Goal: Task Accomplishment & Management: Use online tool/utility

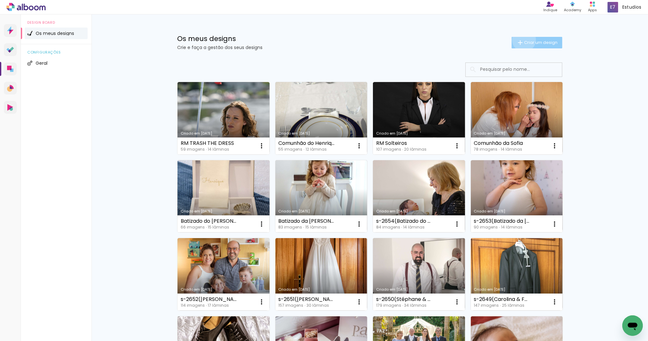
click at [521, 40] on iron-icon at bounding box center [520, 43] width 8 height 8
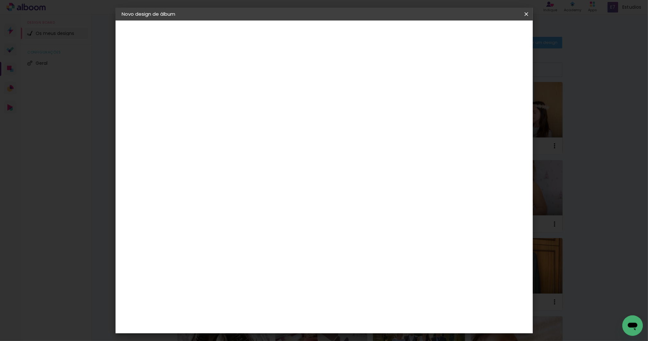
click at [227, 85] on input at bounding box center [227, 86] width 0 height 10
type input "Clara & [PERSON_NAME](s-2658)"
type paper-input "Clara & [PERSON_NAME](s-2658)"
click at [0, 0] on slot "Avançar" at bounding box center [0, 0] width 0 height 0
click at [264, 142] on div "DreambooksPro" at bounding box center [243, 144] width 42 height 5
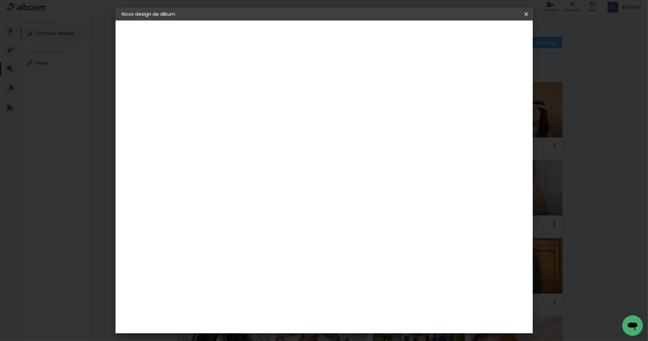
click at [0, 0] on slot "Avançar" at bounding box center [0, 0] width 0 height 0
click at [260, 108] on iron-icon at bounding box center [256, 112] width 8 height 8
click at [380, 109] on paper-item "Álbum" at bounding box center [366, 106] width 128 height 13
type input "Álbum"
click at [270, 188] on span "30 × 25" at bounding box center [255, 194] width 30 height 13
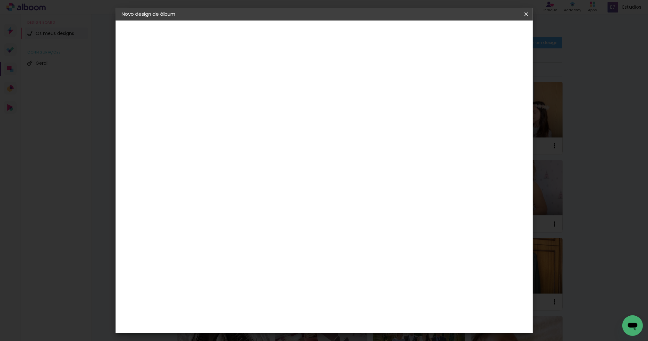
click at [0, 0] on slot "Avançar" at bounding box center [0, 0] width 0 height 0
type input "3"
type paper-input "3"
click at [230, 67] on input "3" at bounding box center [222, 69] width 22 height 8
click at [447, 69] on div at bounding box center [444, 69] width 6 height 6
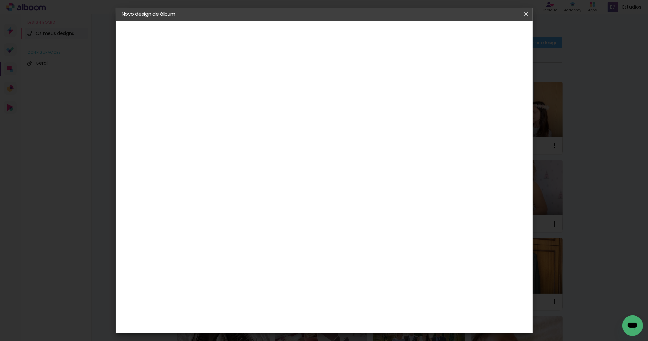
type paper-checkbox "on"
click at [487, 36] on span "Iniciar design" at bounding box center [472, 34] width 29 height 4
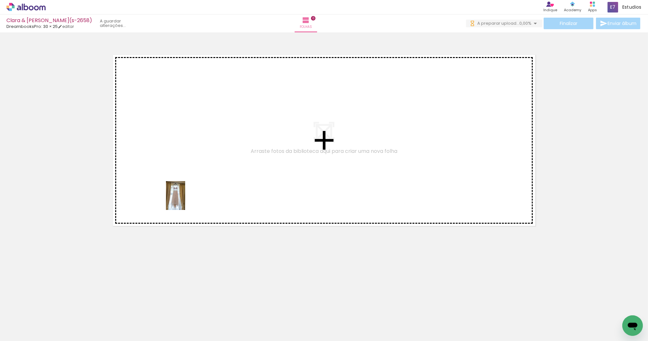
drag, startPoint x: 67, startPoint y: 322, endPoint x: 185, endPoint y: 200, distance: 169.2
click at [185, 200] on quentale-workspace at bounding box center [324, 170] width 648 height 341
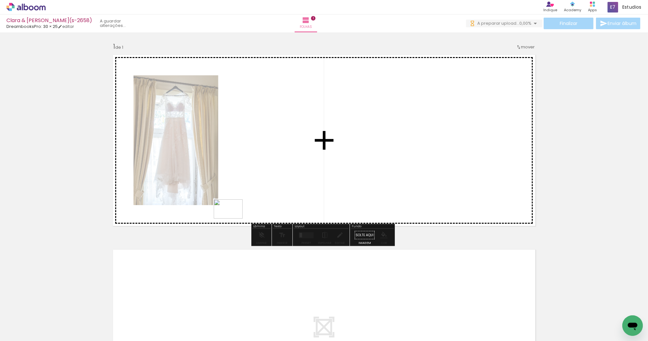
drag, startPoint x: 105, startPoint y: 320, endPoint x: 235, endPoint y: 217, distance: 167.1
click at [235, 217] on quentale-workspace at bounding box center [324, 170] width 648 height 341
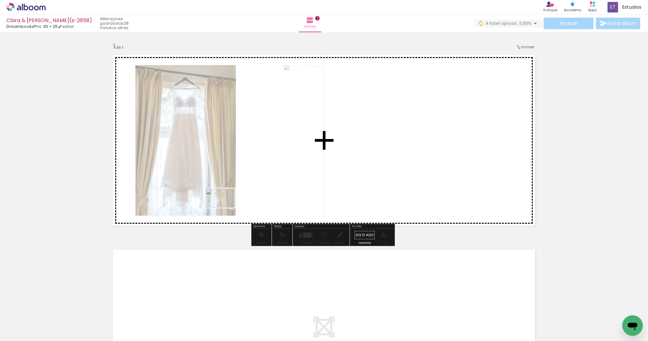
drag, startPoint x: 137, startPoint y: 320, endPoint x: 226, endPoint y: 207, distance: 143.7
click at [226, 207] on quentale-workspace at bounding box center [324, 170] width 648 height 341
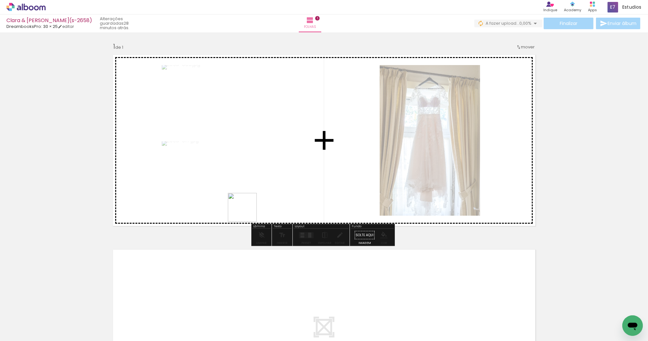
drag, startPoint x: 171, startPoint y: 320, endPoint x: 236, endPoint y: 301, distance: 68.4
click at [249, 210] on quentale-workspace at bounding box center [324, 170] width 648 height 341
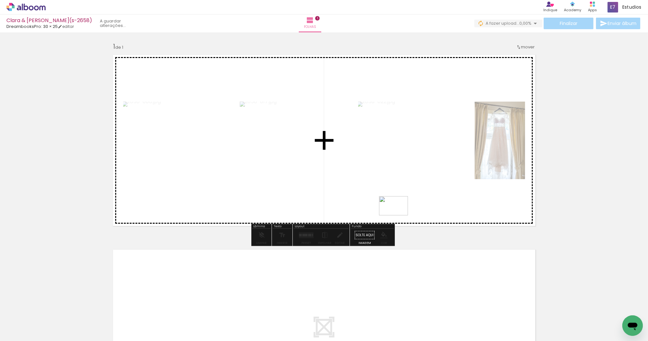
drag, startPoint x: 211, startPoint y: 320, endPoint x: 398, endPoint y: 216, distance: 214.4
click at [398, 216] on quentale-workspace at bounding box center [324, 170] width 648 height 341
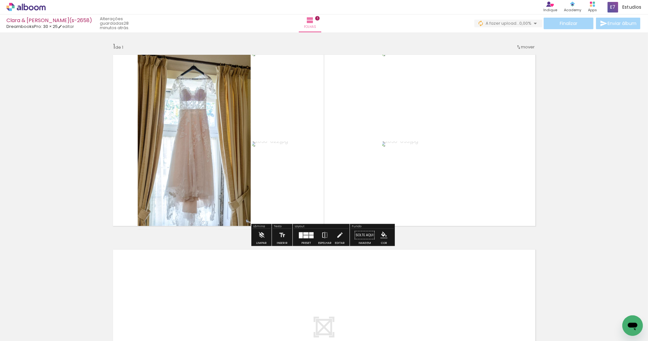
click at [301, 236] on div at bounding box center [301, 235] width 4 height 6
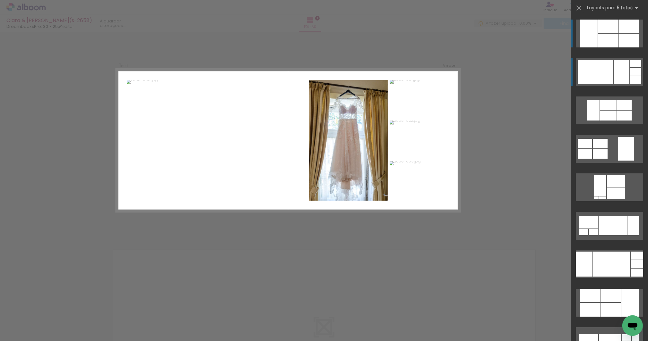
click at [603, 72] on div at bounding box center [595, 72] width 36 height 24
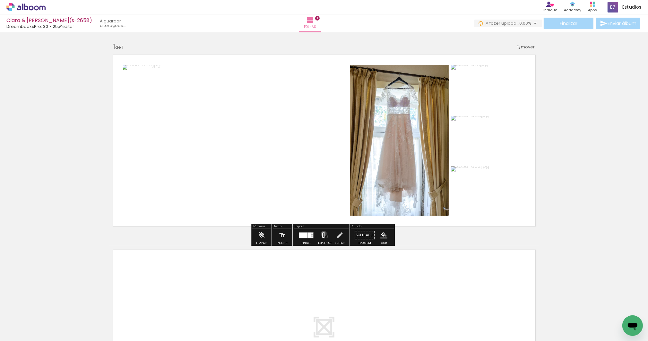
click at [322, 234] on iron-icon at bounding box center [324, 235] width 7 height 13
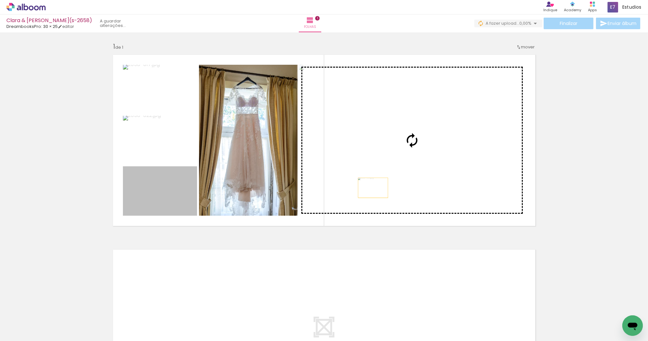
drag, startPoint x: 164, startPoint y: 192, endPoint x: 371, endPoint y: 188, distance: 206.6
click at [0, 0] on slot at bounding box center [0, 0] width 0 height 0
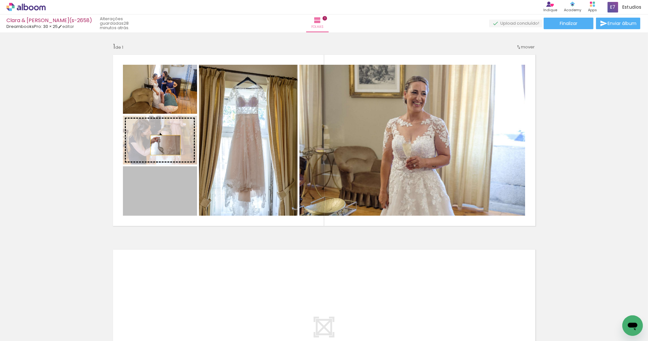
drag, startPoint x: 160, startPoint y: 201, endPoint x: 163, endPoint y: 145, distance: 55.6
click at [0, 0] on slot at bounding box center [0, 0] width 0 height 0
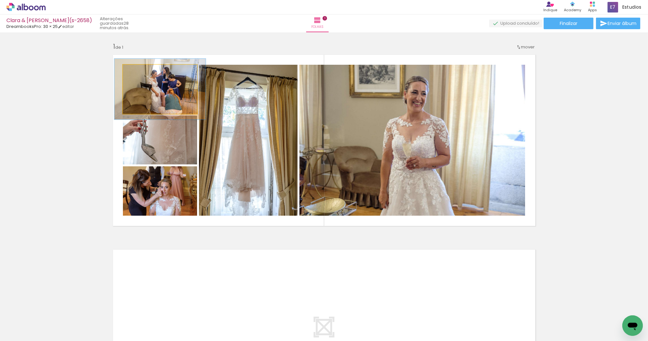
drag, startPoint x: 138, startPoint y: 73, endPoint x: 143, endPoint y: 72, distance: 4.9
click at [143, 72] on div at bounding box center [143, 71] width 10 height 10
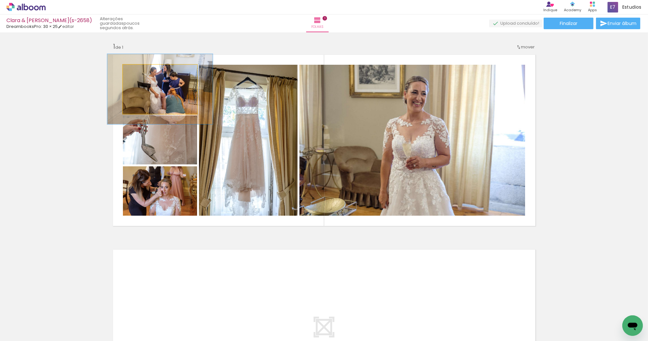
drag, startPoint x: 142, startPoint y: 72, endPoint x: 169, endPoint y: 91, distance: 32.6
click at [147, 72] on div at bounding box center [148, 72] width 6 height 6
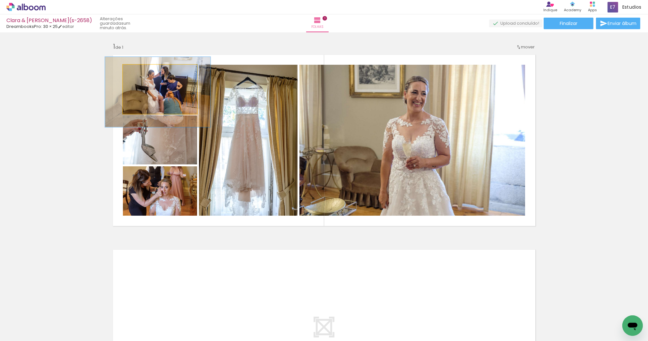
drag, startPoint x: 179, startPoint y: 94, endPoint x: 177, endPoint y: 97, distance: 3.7
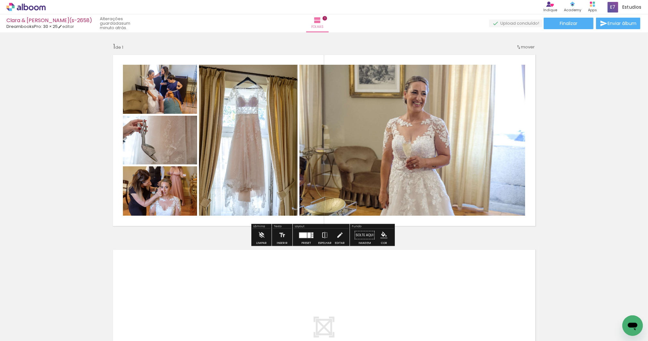
click at [305, 235] on quentale-layouter at bounding box center [306, 235] width 15 height 6
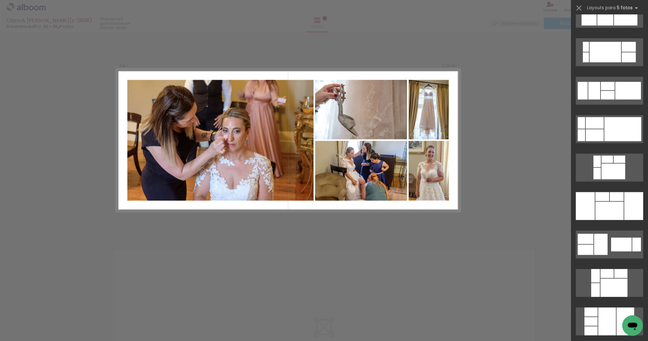
scroll to position [8410, 0]
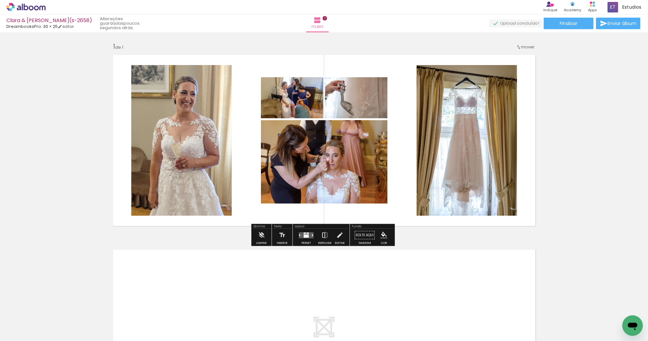
click at [323, 237] on iron-icon at bounding box center [324, 235] width 7 height 13
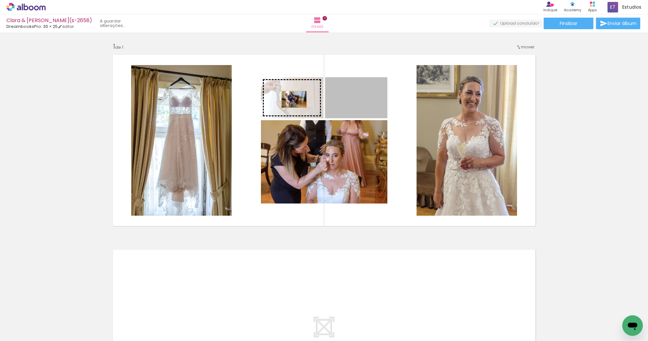
drag, startPoint x: 360, startPoint y: 99, endPoint x: 292, endPoint y: 99, distance: 68.3
click at [0, 0] on slot at bounding box center [0, 0] width 0 height 0
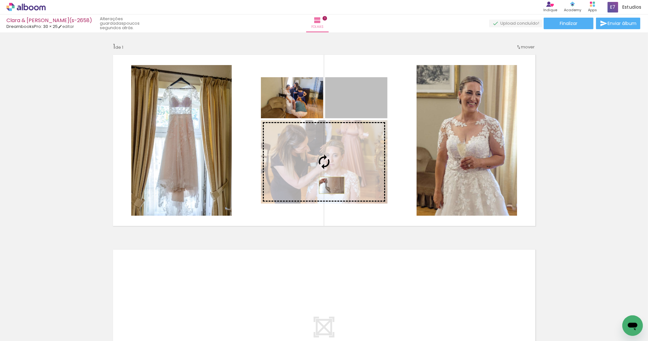
drag, startPoint x: 345, startPoint y: 102, endPoint x: 329, endPoint y: 174, distance: 74.3
click at [0, 0] on slot at bounding box center [0, 0] width 0 height 0
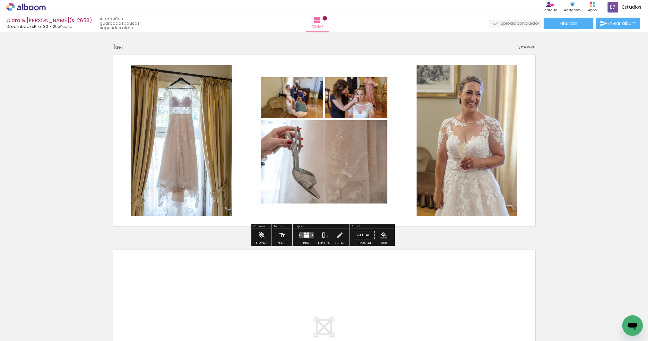
drag, startPoint x: 307, startPoint y: 234, endPoint x: 637, endPoint y: 168, distance: 336.2
click at [307, 233] on quentale-layouter at bounding box center [306, 235] width 15 height 6
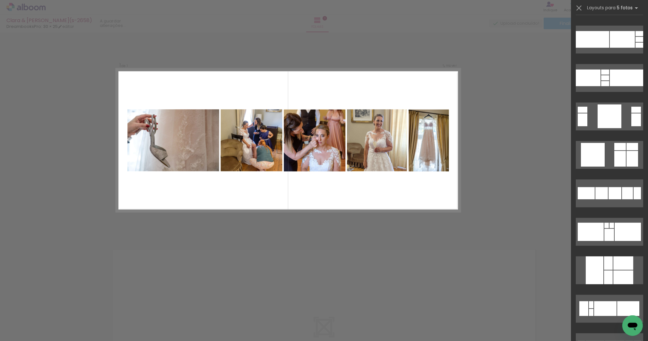
scroll to position [10229, 0]
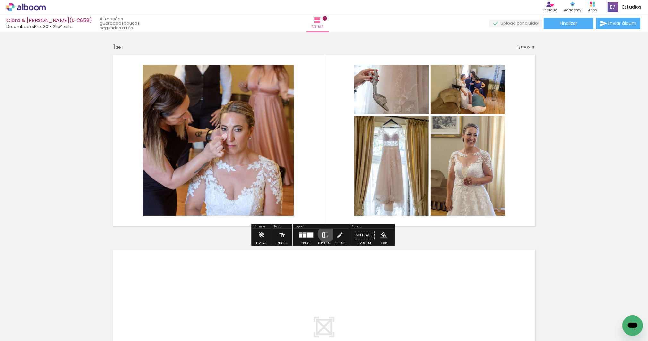
click at [325, 234] on iron-icon at bounding box center [324, 235] width 7 height 13
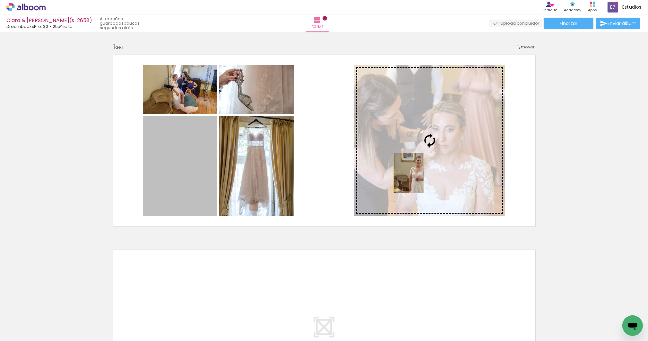
drag, startPoint x: 176, startPoint y: 168, endPoint x: 406, endPoint y: 173, distance: 230.1
click at [0, 0] on slot at bounding box center [0, 0] width 0 height 0
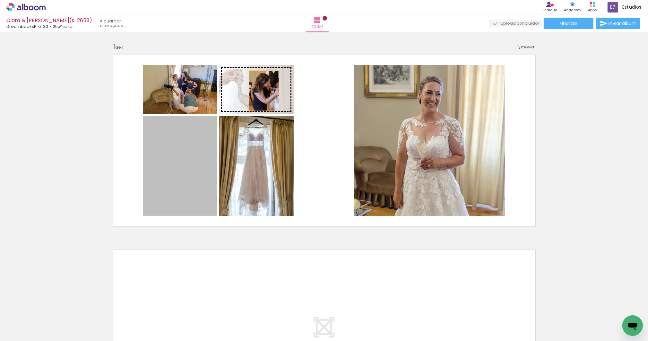
drag, startPoint x: 183, startPoint y: 171, endPoint x: 262, endPoint y: 91, distance: 112.1
click at [0, 0] on slot at bounding box center [0, 0] width 0 height 0
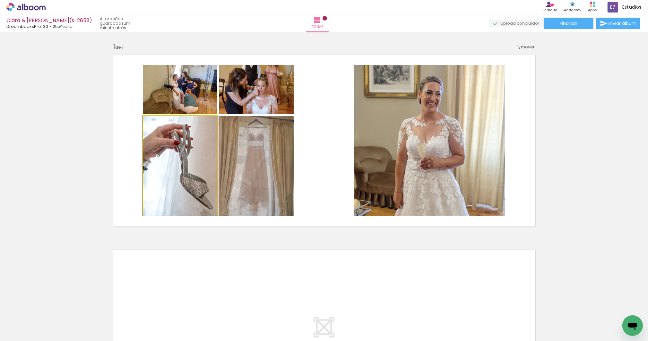
drag, startPoint x: 157, startPoint y: 168, endPoint x: 194, endPoint y: 172, distance: 38.1
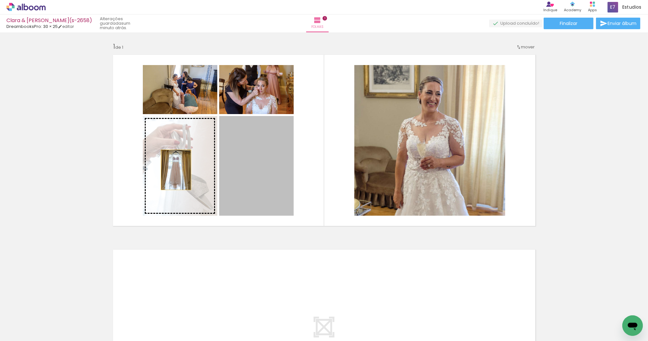
drag, startPoint x: 276, startPoint y: 172, endPoint x: 174, endPoint y: 170, distance: 102.3
click at [0, 0] on slot at bounding box center [0, 0] width 0 height 0
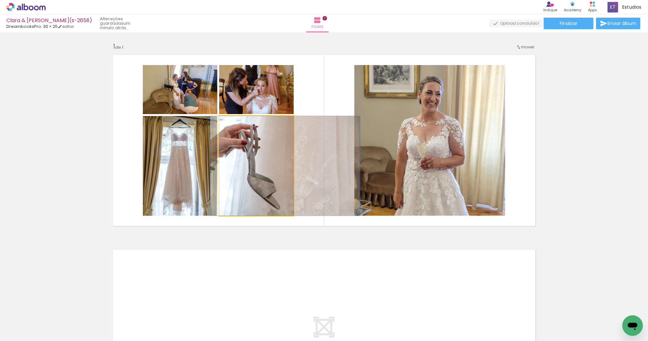
drag, startPoint x: 256, startPoint y: 169, endPoint x: 285, endPoint y: 174, distance: 29.2
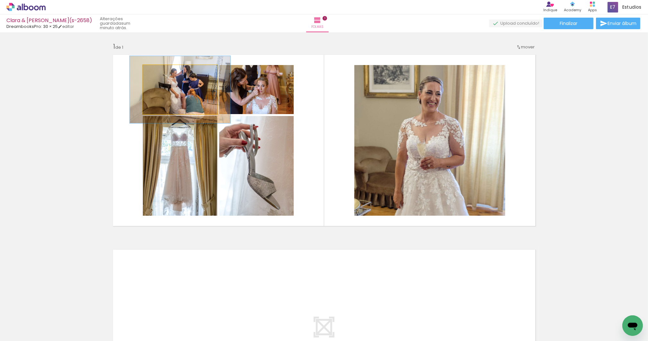
drag, startPoint x: 155, startPoint y: 72, endPoint x: 163, endPoint y: 72, distance: 7.7
type paper-slider "135"
click at [163, 72] on div at bounding box center [166, 72] width 6 height 6
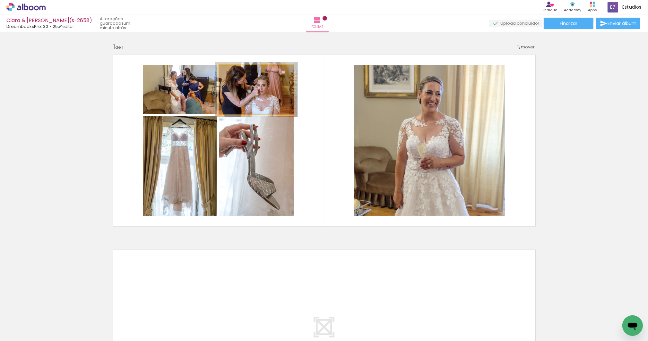
type paper-slider "110"
click at [234, 72] on div at bounding box center [236, 72] width 6 height 6
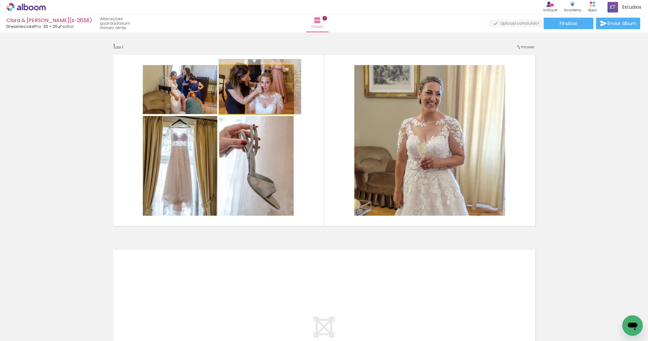
drag, startPoint x: 259, startPoint y: 100, endPoint x: 265, endPoint y: 97, distance: 6.3
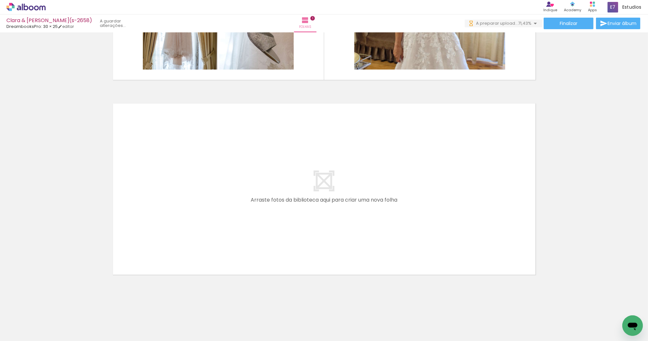
scroll to position [0, 0]
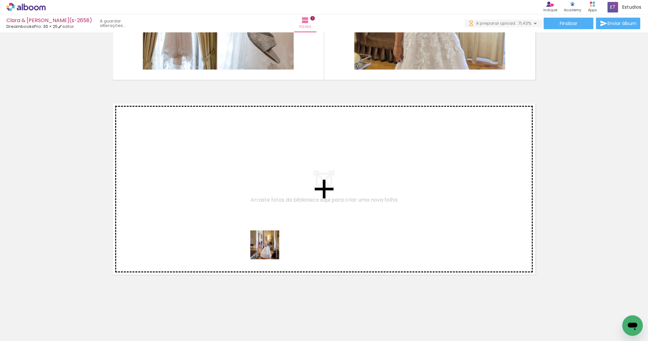
drag, startPoint x: 269, startPoint y: 250, endPoint x: 269, endPoint y: 235, distance: 14.4
click at [269, 235] on quentale-workspace at bounding box center [324, 170] width 648 height 341
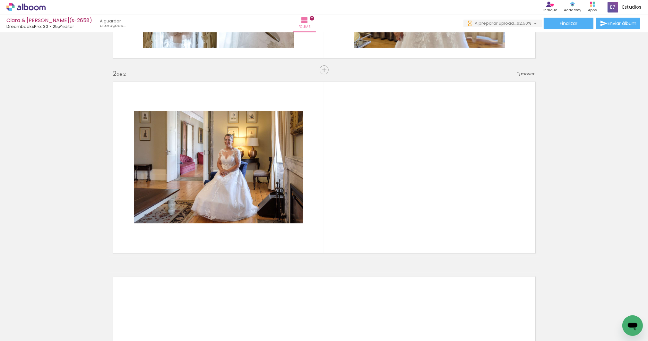
scroll to position [168, 0]
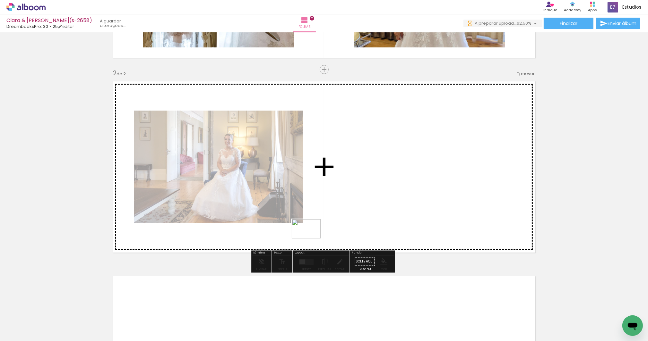
drag, startPoint x: 277, startPoint y: 324, endPoint x: 314, endPoint y: 246, distance: 86.1
click at [311, 238] on quentale-workspace at bounding box center [324, 170] width 648 height 341
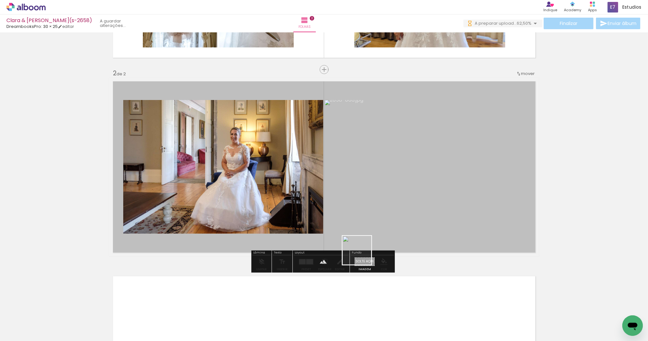
drag, startPoint x: 320, startPoint y: 323, endPoint x: 371, endPoint y: 240, distance: 97.7
click at [371, 240] on quentale-workspace at bounding box center [324, 170] width 648 height 341
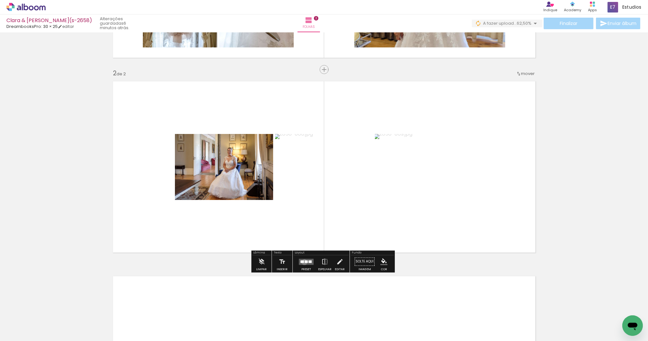
click at [304, 262] on div at bounding box center [305, 261] width 3 height 3
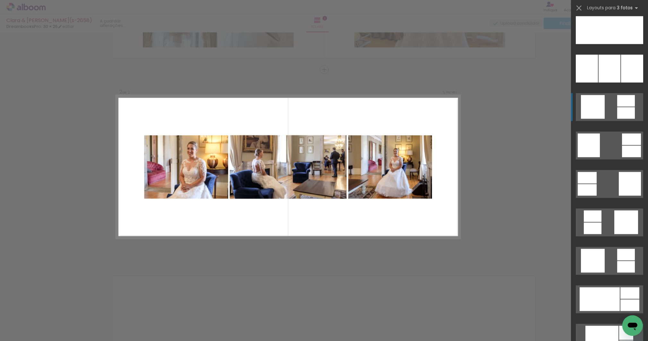
scroll to position [1730, 0]
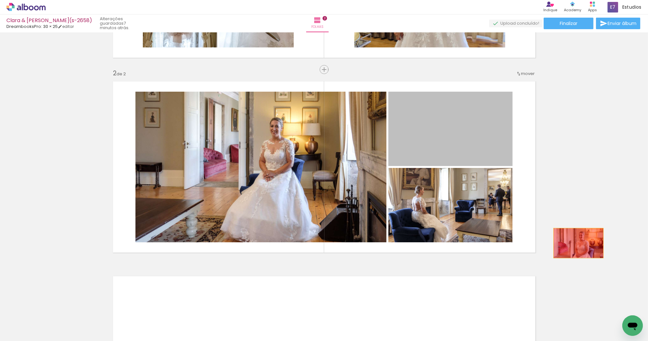
drag, startPoint x: 454, startPoint y: 131, endPoint x: 576, endPoint y: 243, distance: 166.0
click at [576, 243] on div "Inserir folha 1 de 2 Inserir folha 2 de 2" at bounding box center [324, 158] width 648 height 585
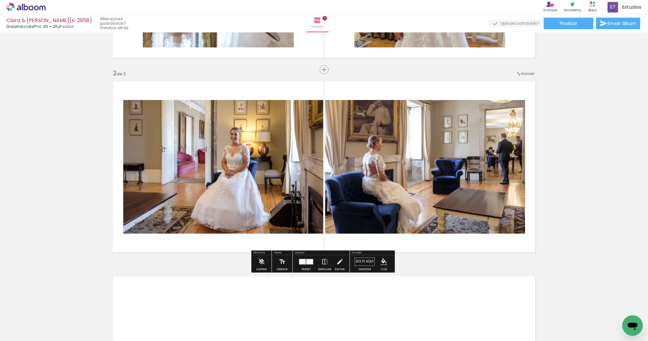
click at [303, 261] on div at bounding box center [302, 261] width 6 height 5
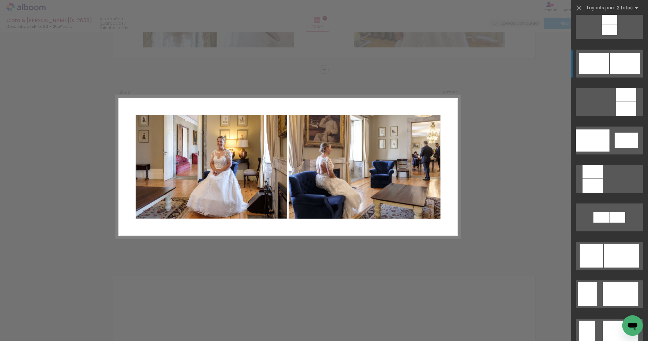
scroll to position [767, 0]
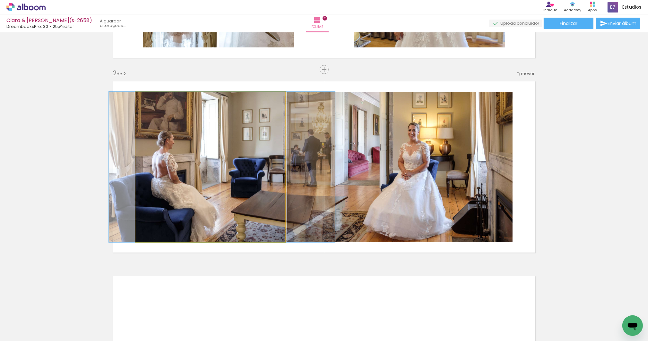
drag, startPoint x: 192, startPoint y: 182, endPoint x: 203, endPoint y: 185, distance: 12.0
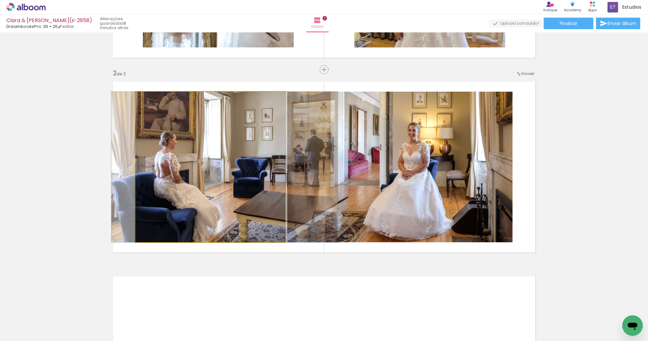
drag, startPoint x: 148, startPoint y: 98, endPoint x: 145, endPoint y: 99, distance: 3.3
type paper-slider "100"
click at [145, 99] on div at bounding box center [150, 98] width 10 height 10
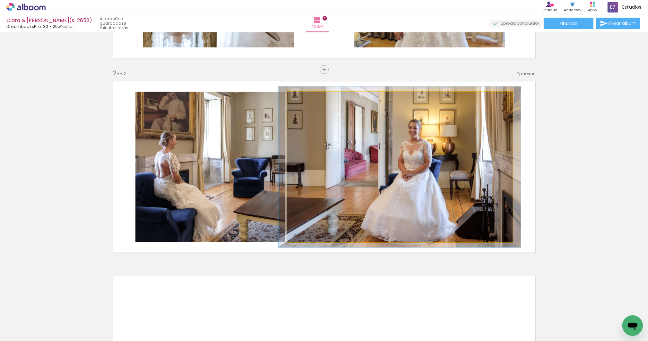
type paper-slider "107"
click at [302, 98] on div at bounding box center [304, 99] width 6 height 6
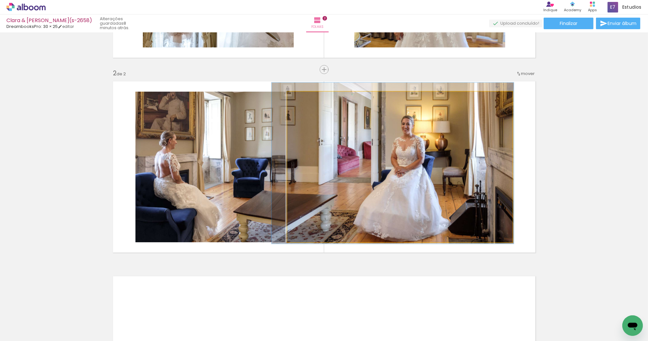
drag, startPoint x: 411, startPoint y: 175, endPoint x: 404, endPoint y: 173, distance: 6.8
click at [422, 142] on quentale-photo at bounding box center [399, 167] width 225 height 151
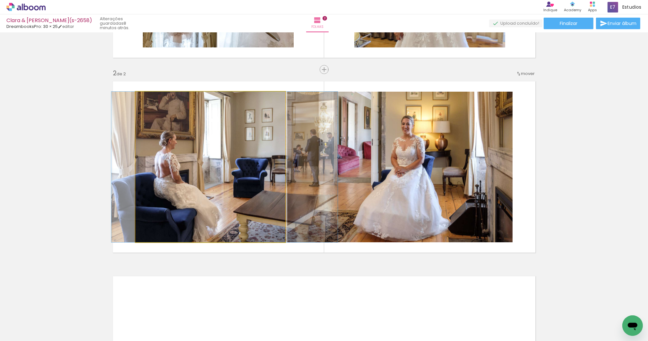
click at [149, 98] on div at bounding box center [151, 99] width 6 height 6
drag, startPoint x: 173, startPoint y: 160, endPoint x: 173, endPoint y: 156, distance: 3.8
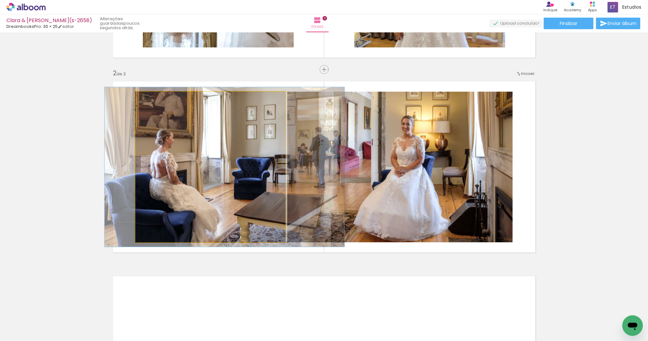
type paper-slider "106"
click at [150, 98] on div at bounding box center [152, 99] width 6 height 6
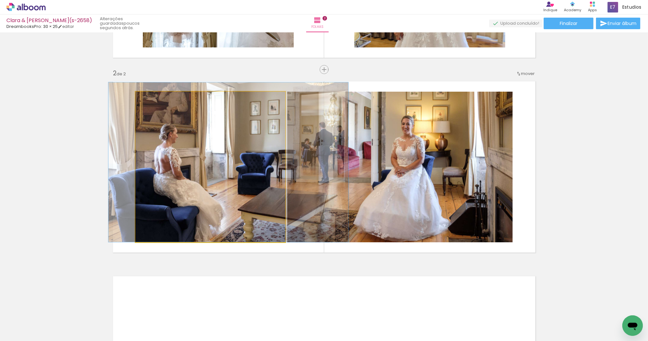
drag, startPoint x: 178, startPoint y: 179, endPoint x: 182, endPoint y: 173, distance: 7.2
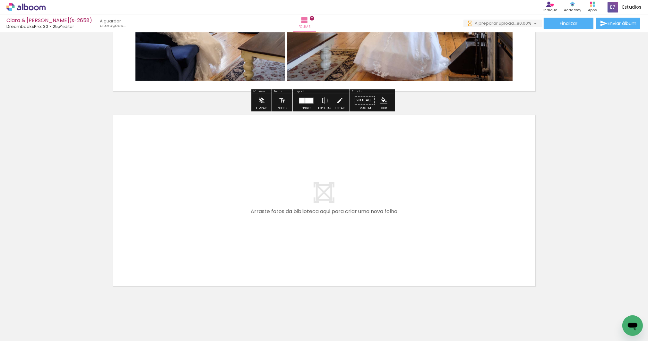
scroll to position [341, 0]
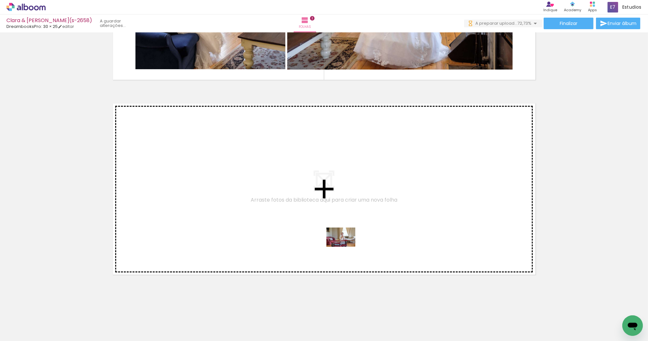
drag, startPoint x: 354, startPoint y: 323, endPoint x: 345, endPoint y: 247, distance: 76.2
click at [345, 247] on quentale-workspace at bounding box center [324, 170] width 648 height 341
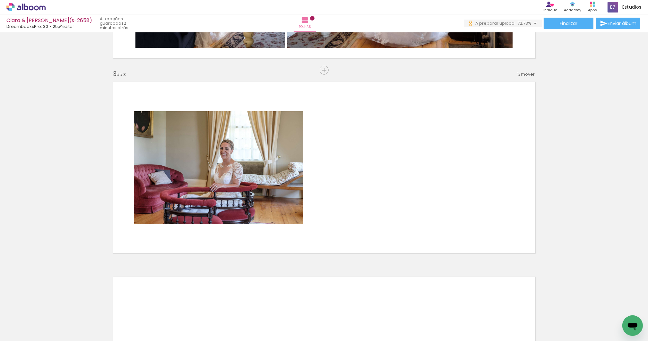
scroll to position [363, 0]
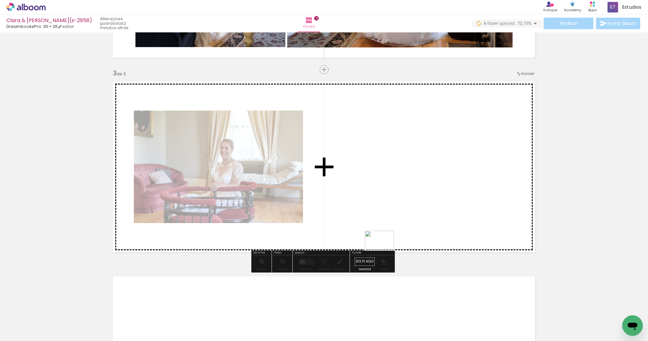
drag, startPoint x: 389, startPoint y: 319, endPoint x: 384, endPoint y: 250, distance: 69.1
click at [384, 250] on quentale-workspace at bounding box center [324, 170] width 648 height 341
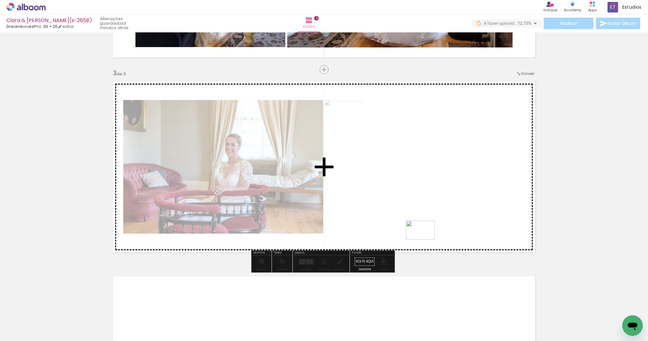
drag, startPoint x: 428, startPoint y: 328, endPoint x: 425, endPoint y: 238, distance: 89.5
click at [425, 238] on quentale-workspace at bounding box center [324, 170] width 648 height 341
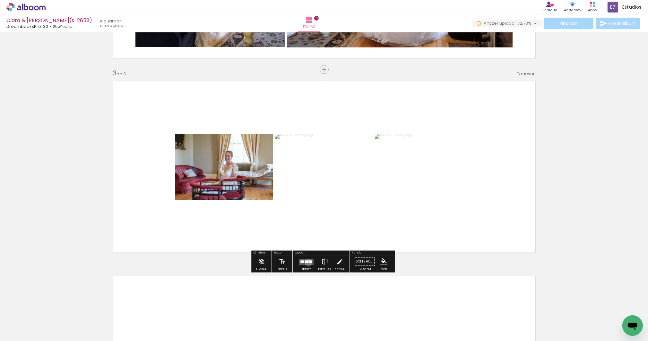
click at [307, 263] on quentale-layouter at bounding box center [306, 262] width 15 height 6
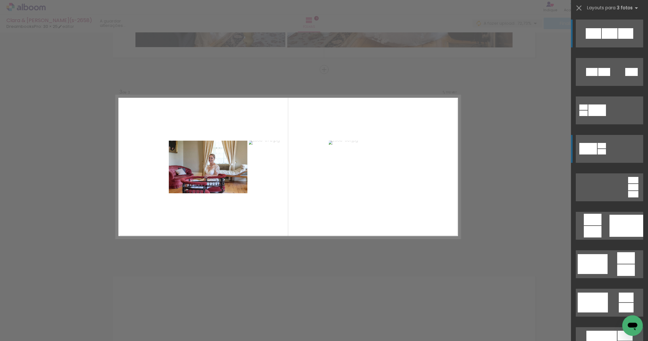
scroll to position [1, 0]
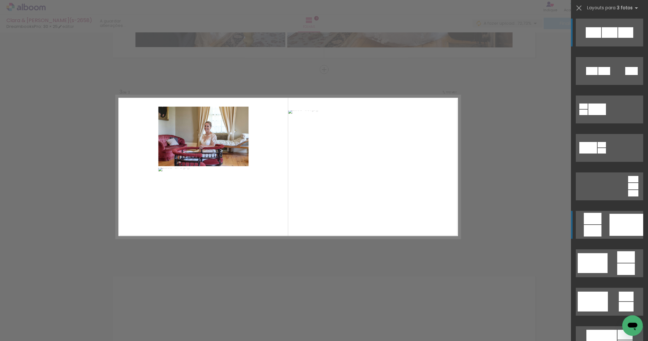
click at [611, 229] on div at bounding box center [626, 225] width 34 height 22
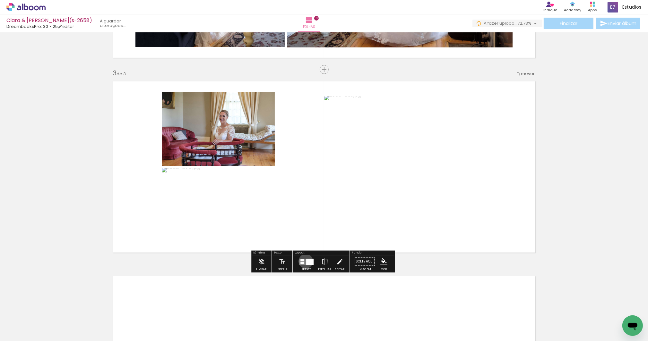
click at [304, 261] on quentale-layouter at bounding box center [306, 262] width 15 height 6
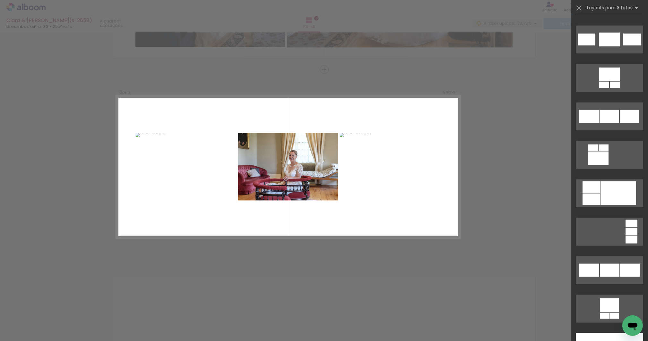
scroll to position [1353, 0]
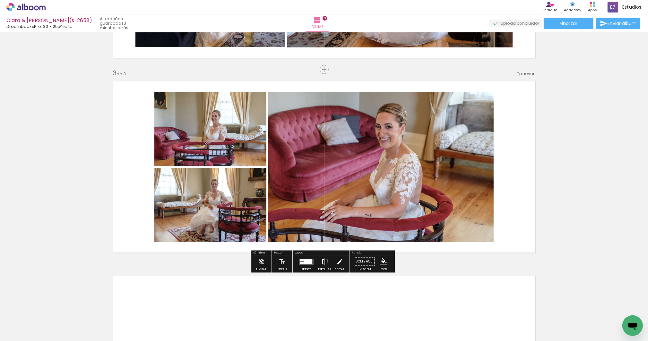
click at [324, 263] on iron-icon at bounding box center [324, 262] width 7 height 13
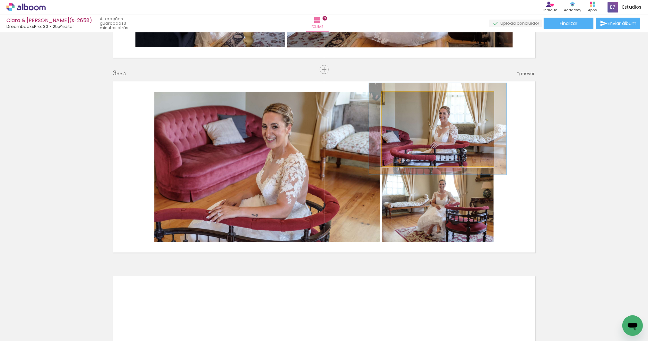
drag, startPoint x: 399, startPoint y: 99, endPoint x: 402, endPoint y: 98, distance: 3.5
click at [402, 98] on div at bounding box center [401, 98] width 10 height 10
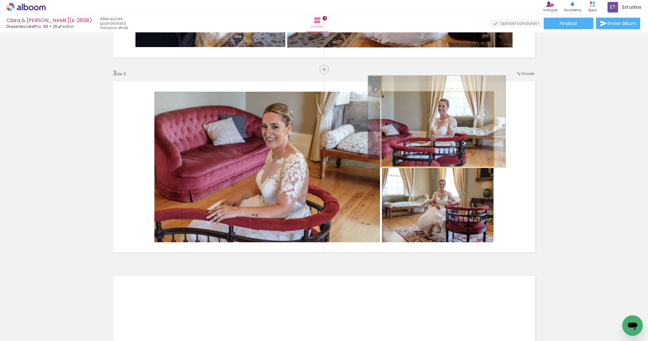
drag, startPoint x: 442, startPoint y: 132, endPoint x: 441, endPoint y: 125, distance: 7.4
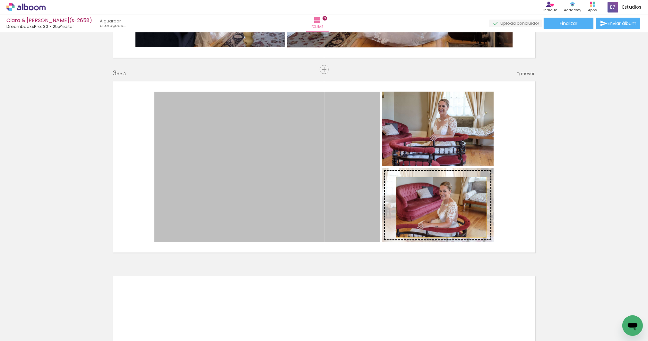
drag, startPoint x: 292, startPoint y: 185, endPoint x: 439, endPoint y: 207, distance: 148.6
click at [0, 0] on slot at bounding box center [0, 0] width 0 height 0
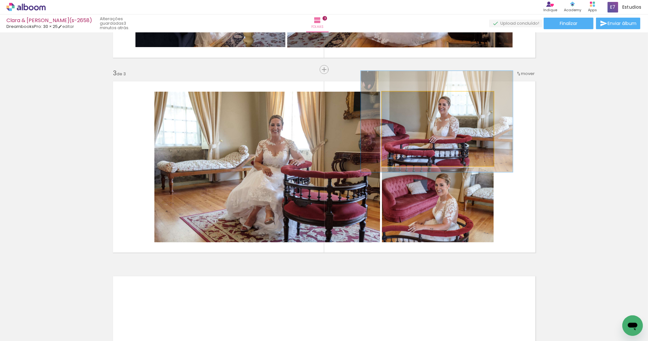
click at [405, 97] on div at bounding box center [406, 99] width 6 height 6
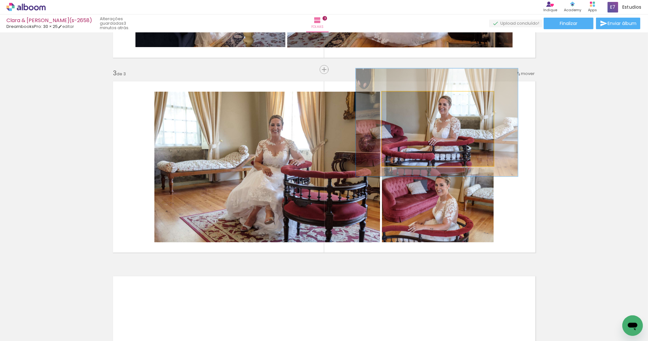
type paper-slider "145"
click at [406, 98] on div at bounding box center [408, 99] width 6 height 6
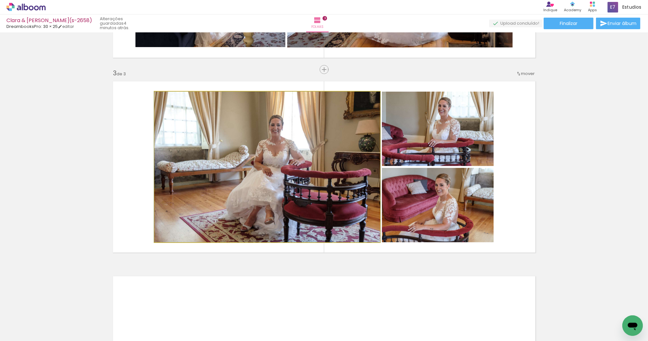
click at [311, 158] on quentale-photo at bounding box center [267, 167] width 226 height 151
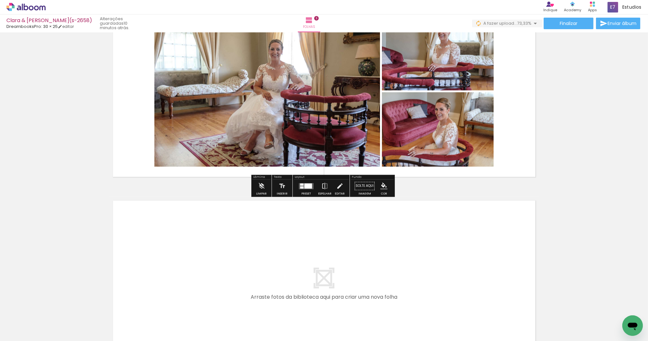
scroll to position [536, 0]
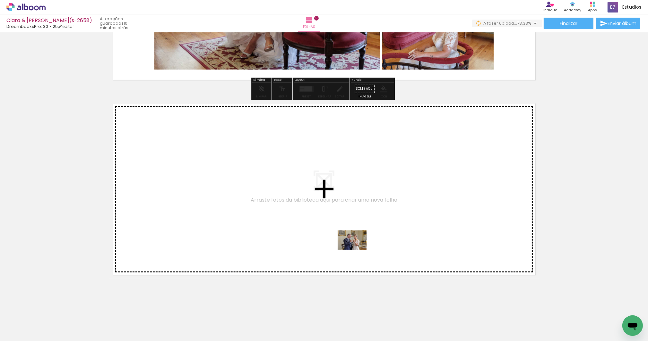
drag, startPoint x: 463, startPoint y: 327, endPoint x: 357, endPoint y: 250, distance: 131.2
click at [357, 250] on quentale-workspace at bounding box center [324, 170] width 648 height 341
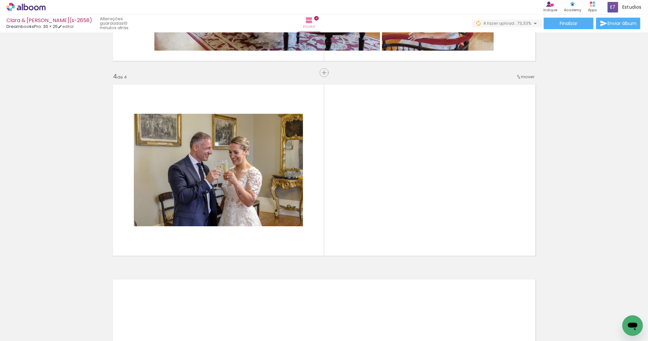
scroll to position [558, 0]
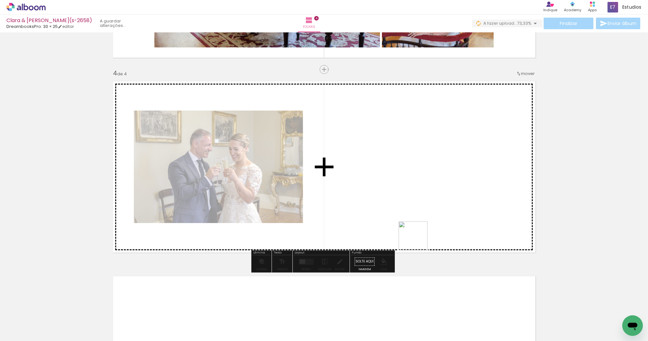
drag, startPoint x: 495, startPoint y: 325, endPoint x: 406, endPoint y: 233, distance: 128.2
click at [406, 233] on quentale-workspace at bounding box center [324, 170] width 648 height 341
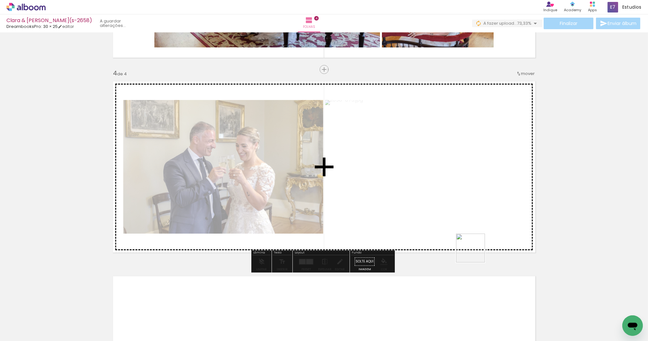
drag, startPoint x: 527, startPoint y: 320, endPoint x: 456, endPoint y: 238, distance: 108.7
click at [456, 238] on quentale-workspace at bounding box center [324, 170] width 648 height 341
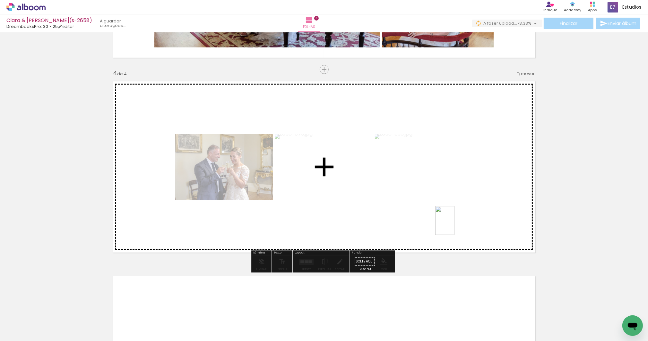
drag, startPoint x: 567, startPoint y: 320, endPoint x: 454, endPoint y: 226, distance: 147.3
click at [454, 226] on quentale-workspace at bounding box center [324, 170] width 648 height 341
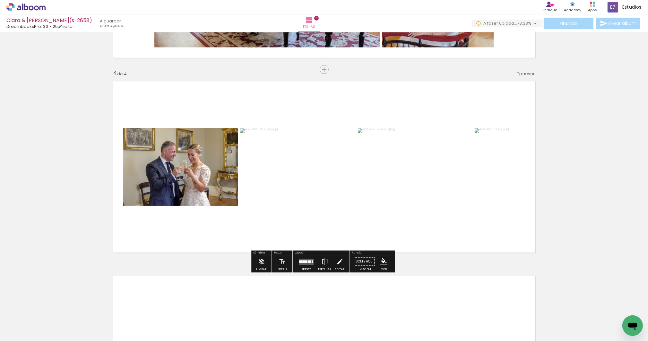
click at [303, 262] on div at bounding box center [304, 261] width 5 height 3
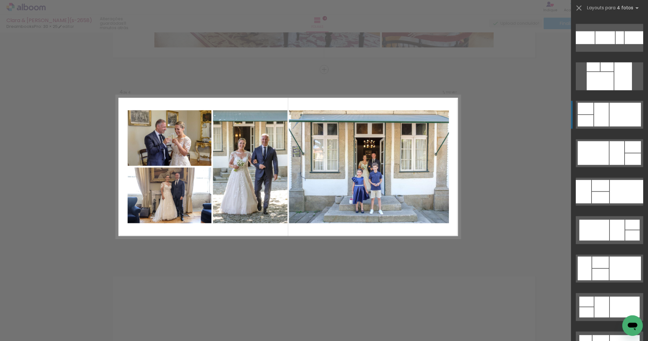
scroll to position [1546, 0]
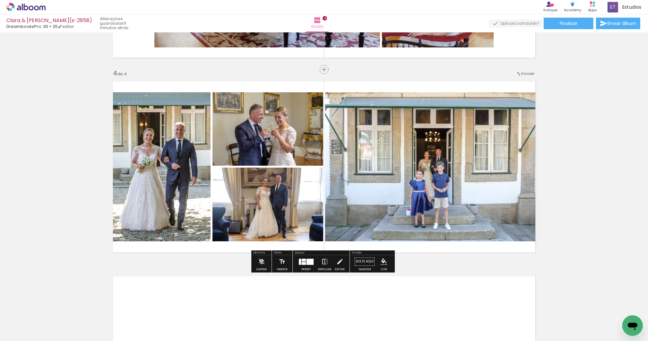
click at [321, 260] on iron-icon at bounding box center [324, 262] width 7 height 13
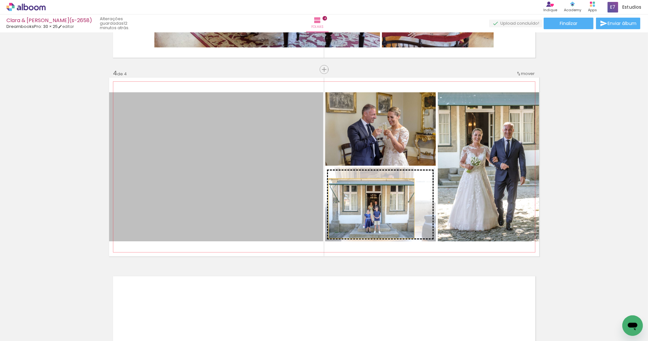
drag, startPoint x: 217, startPoint y: 210, endPoint x: 369, endPoint y: 209, distance: 152.4
click at [0, 0] on slot at bounding box center [0, 0] width 0 height 0
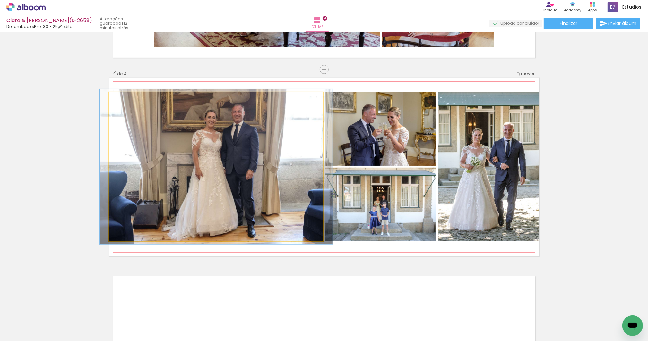
type paper-slider "104"
click at [125, 99] on div at bounding box center [125, 99] width 10 height 10
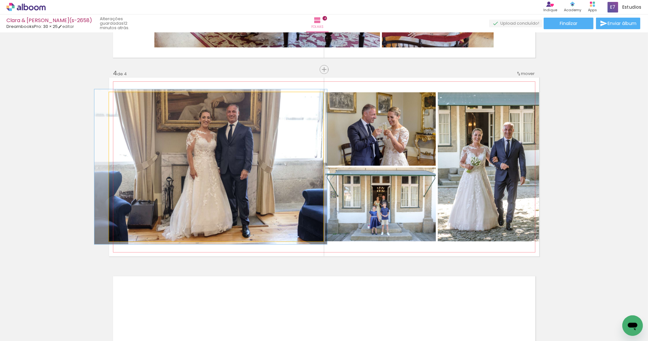
drag, startPoint x: 220, startPoint y: 123, endPoint x: 215, endPoint y: 123, distance: 5.5
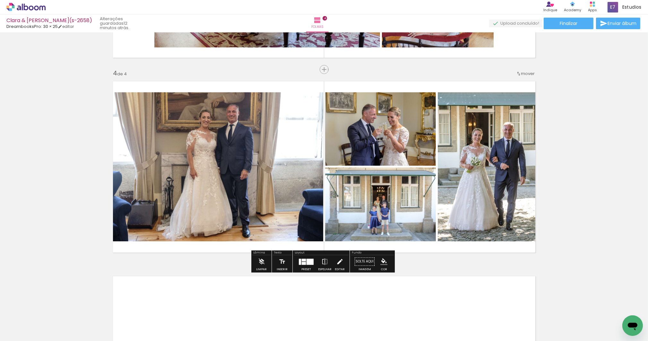
click at [337, 262] on iron-icon at bounding box center [339, 262] width 7 height 13
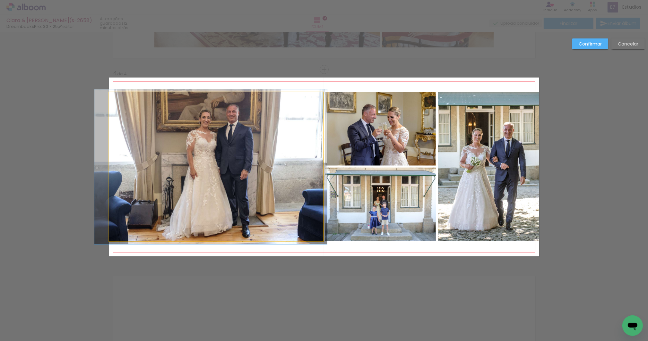
click at [194, 203] on quentale-photo at bounding box center [216, 166] width 214 height 149
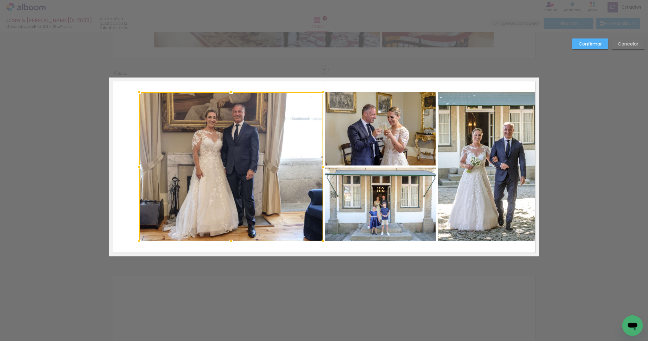
drag, startPoint x: 106, startPoint y: 166, endPoint x: 136, endPoint y: 176, distance: 31.2
click at [136, 176] on album-spread "4 de 4" at bounding box center [324, 167] width 430 height 179
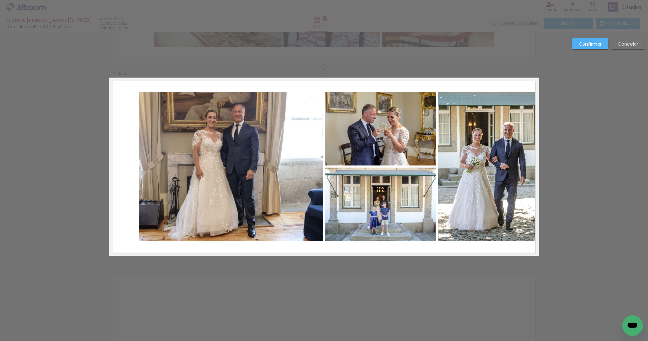
click at [232, 145] on quentale-photo at bounding box center [231, 166] width 184 height 149
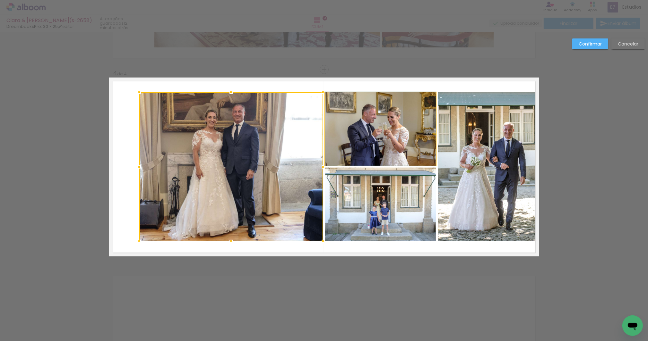
click at [393, 136] on quentale-photo at bounding box center [380, 128] width 111 height 73
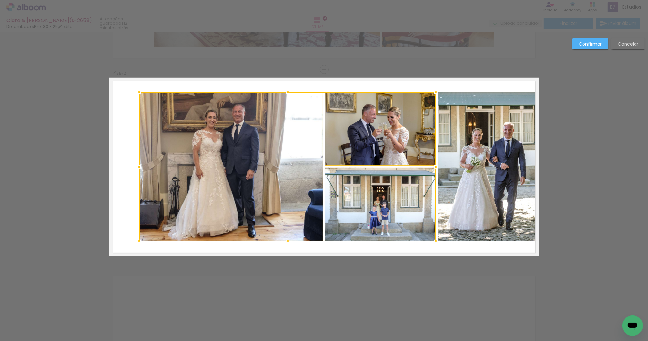
click at [392, 191] on div at bounding box center [287, 166] width 296 height 149
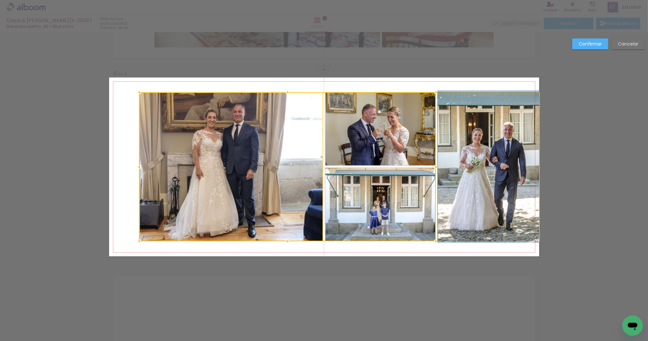
click at [493, 209] on quentale-photo at bounding box center [488, 166] width 101 height 149
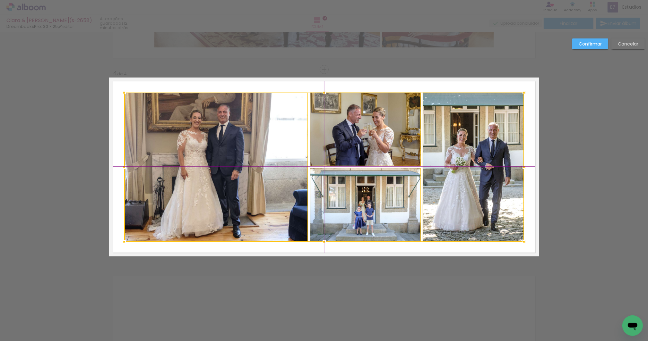
drag, startPoint x: 455, startPoint y: 188, endPoint x: 440, endPoint y: 187, distance: 14.8
click at [440, 187] on div at bounding box center [324, 167] width 400 height 149
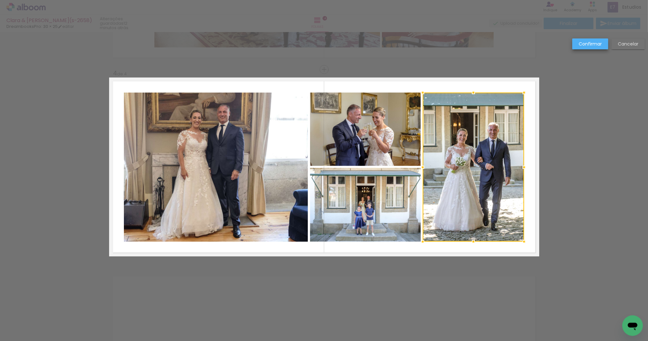
click at [0, 0] on slot "Confirmar" at bounding box center [0, 0] width 0 height 0
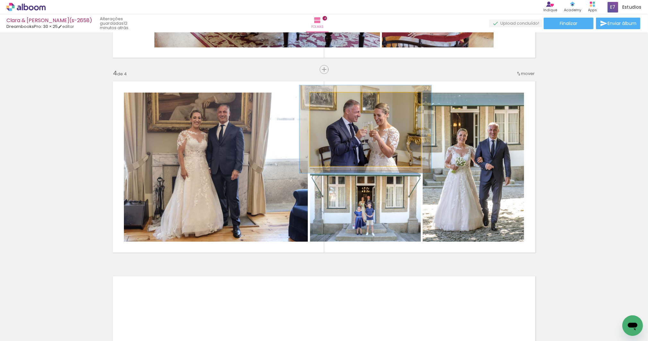
drag, startPoint x: 324, startPoint y: 98, endPoint x: 328, endPoint y: 98, distance: 3.9
click at [328, 98] on div at bounding box center [329, 100] width 6 height 6
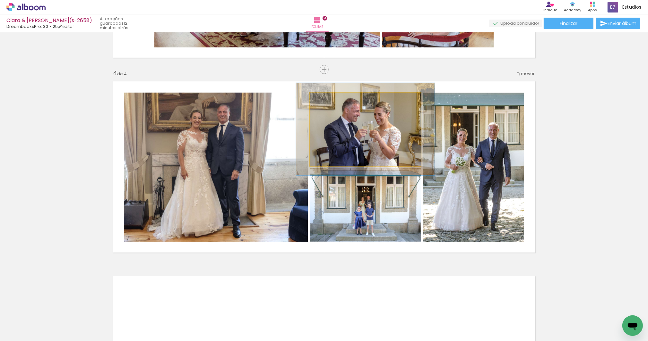
type paper-slider "125"
click at [330, 98] on div at bounding box center [331, 100] width 6 height 6
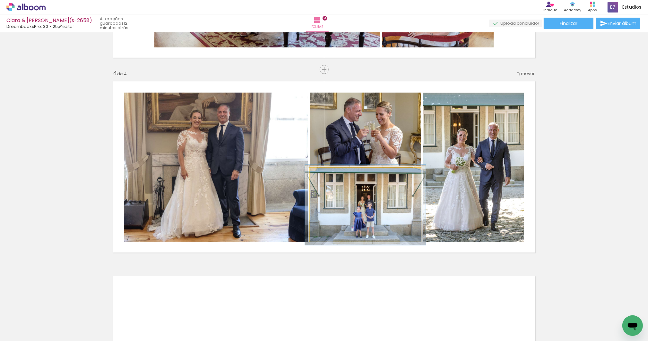
type paper-slider "109"
click at [325, 174] on div at bounding box center [327, 175] width 6 height 6
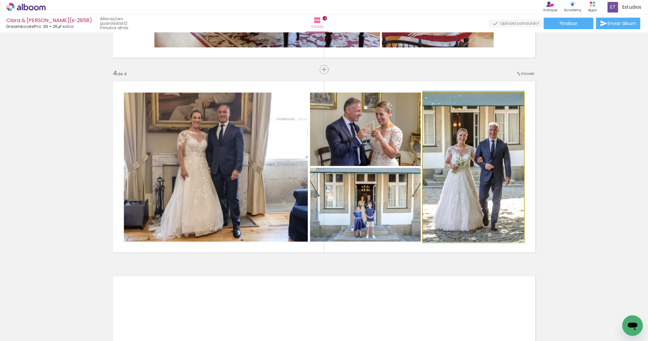
click at [512, 153] on quentale-photo at bounding box center [472, 167] width 101 height 149
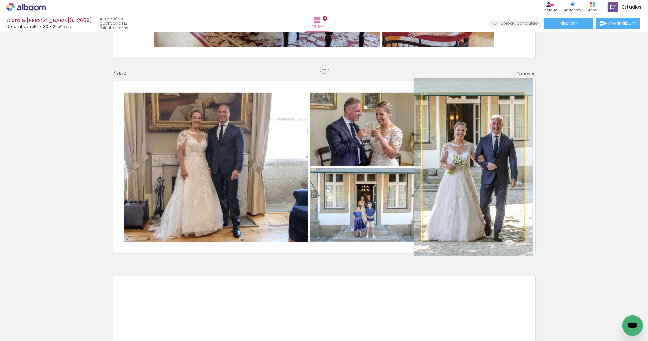
drag, startPoint x: 437, startPoint y: 98, endPoint x: 440, endPoint y: 117, distance: 18.9
type paper-slider "117"
click at [440, 98] on div at bounding box center [441, 100] width 6 height 6
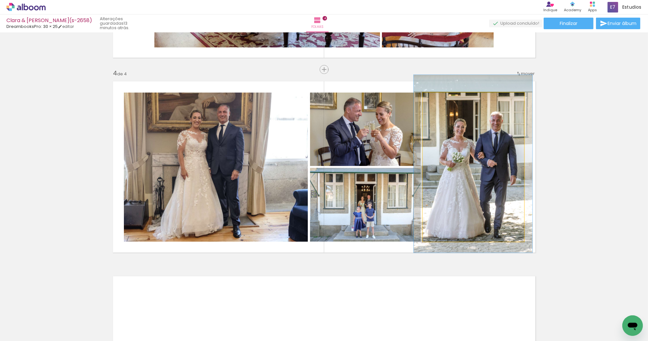
click at [457, 182] on quentale-photo at bounding box center [472, 167] width 101 height 149
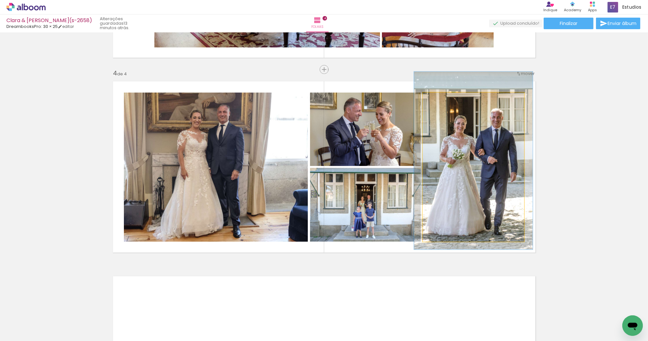
drag, startPoint x: 497, startPoint y: 215, endPoint x: 497, endPoint y: 212, distance: 3.2
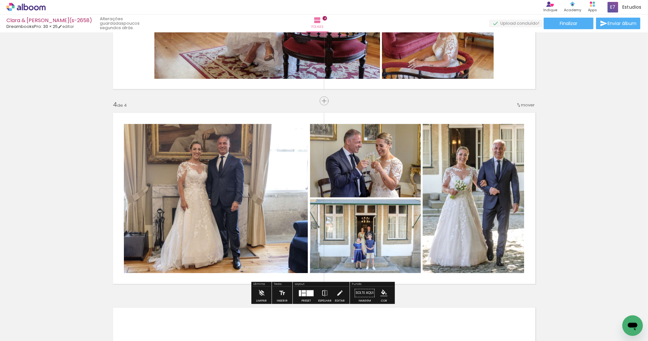
scroll to position [574, 0]
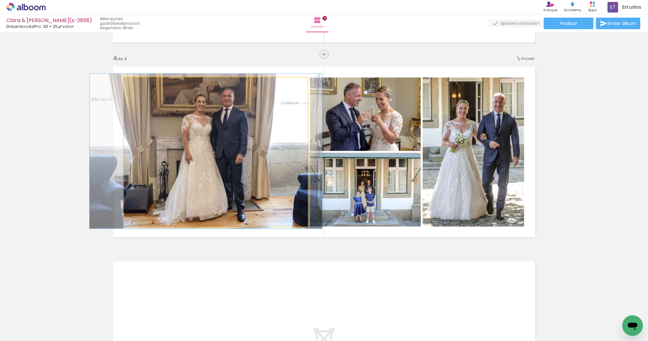
drag, startPoint x: 241, startPoint y: 186, endPoint x: 245, endPoint y: 185, distance: 4.6
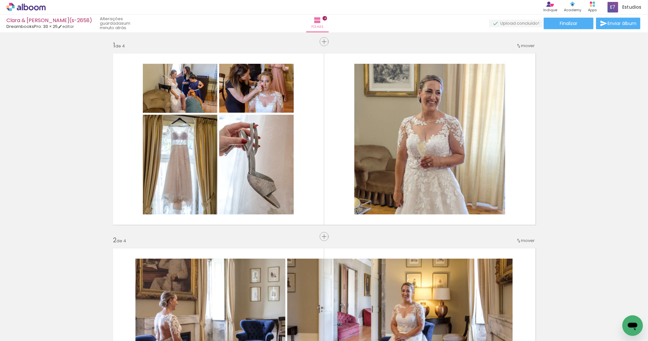
scroll to position [0, 0]
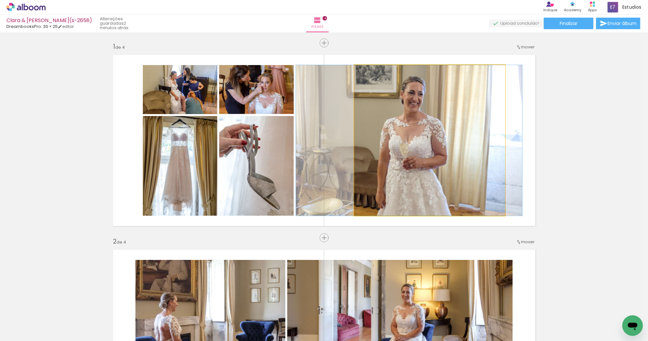
drag, startPoint x: 433, startPoint y: 176, endPoint x: 415, endPoint y: 176, distance: 17.7
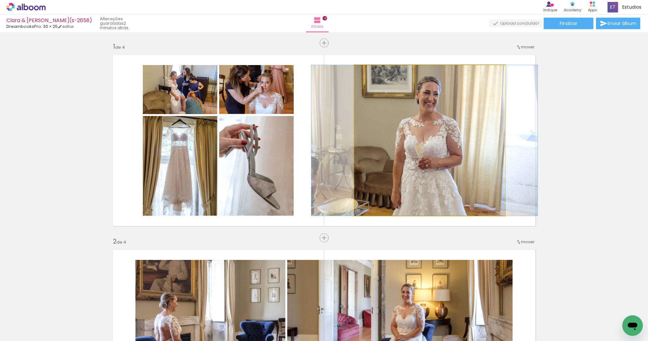
drag, startPoint x: 427, startPoint y: 170, endPoint x: 443, endPoint y: 173, distance: 15.7
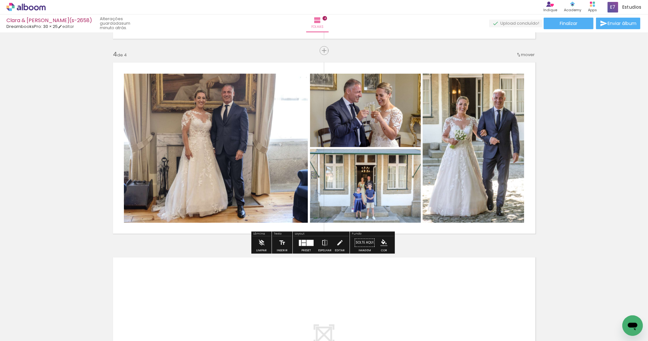
scroll to position [595, 0]
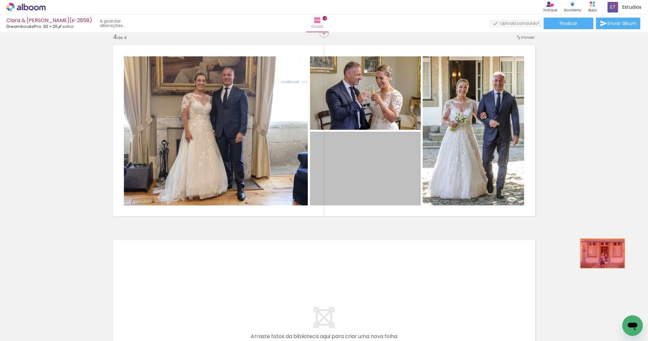
drag, startPoint x: 375, startPoint y: 191, endPoint x: 600, endPoint y: 253, distance: 233.6
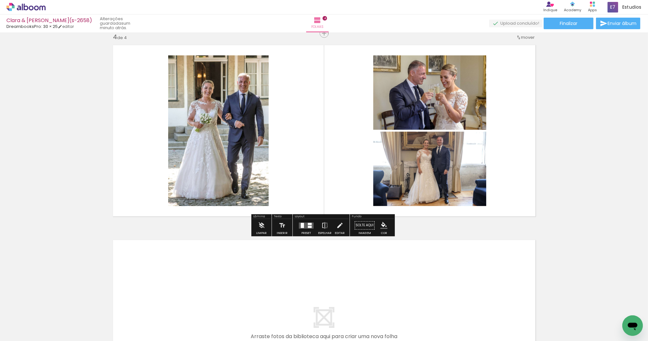
click at [308, 226] on div at bounding box center [310, 227] width 4 height 2
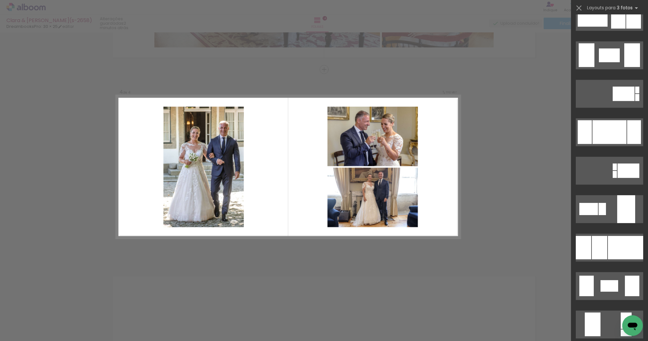
scroll to position [0, 0]
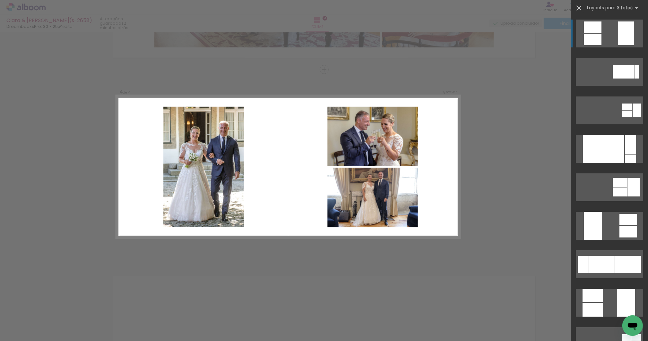
click at [578, 9] on iron-icon at bounding box center [578, 8] width 9 height 9
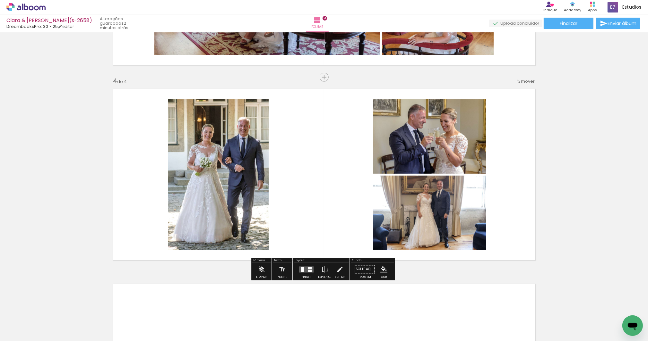
scroll to position [560, 0]
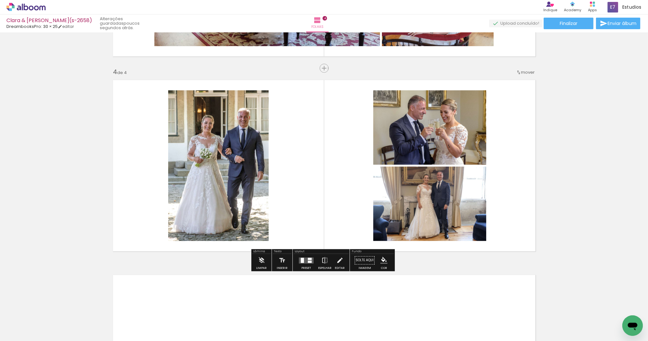
click at [308, 261] on div at bounding box center [310, 262] width 4 height 2
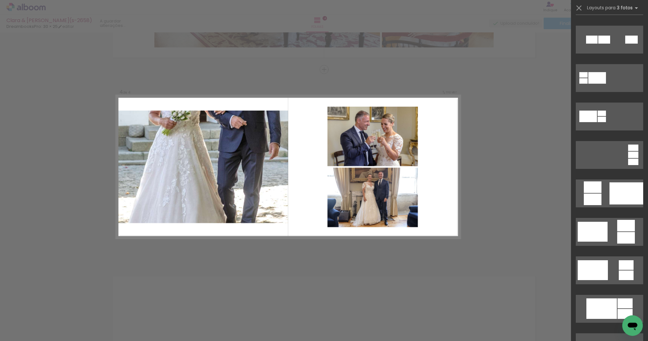
scroll to position [3138, 0]
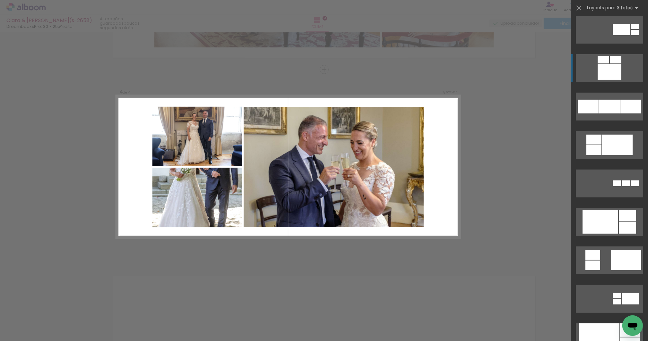
scroll to position [3623, 0]
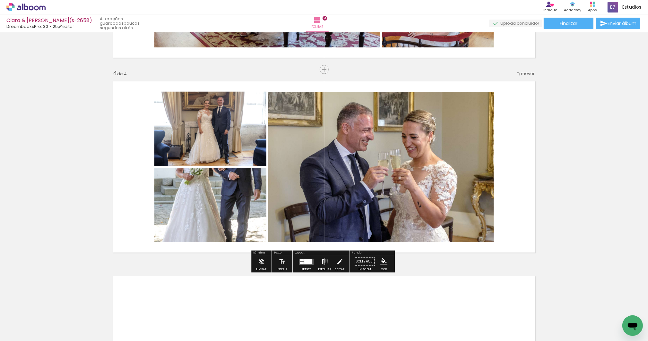
click at [323, 261] on iron-icon at bounding box center [324, 262] width 7 height 13
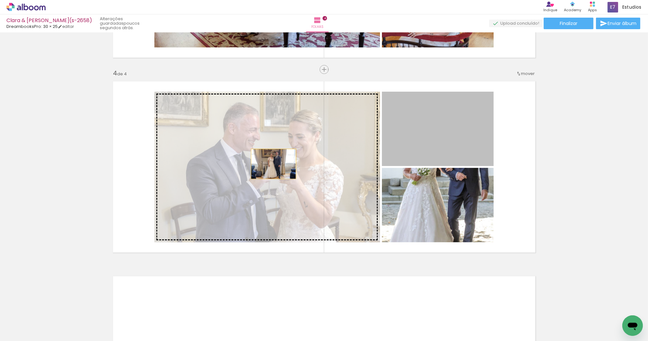
drag, startPoint x: 448, startPoint y: 124, endPoint x: 270, endPoint y: 166, distance: 183.0
click at [0, 0] on slot at bounding box center [0, 0] width 0 height 0
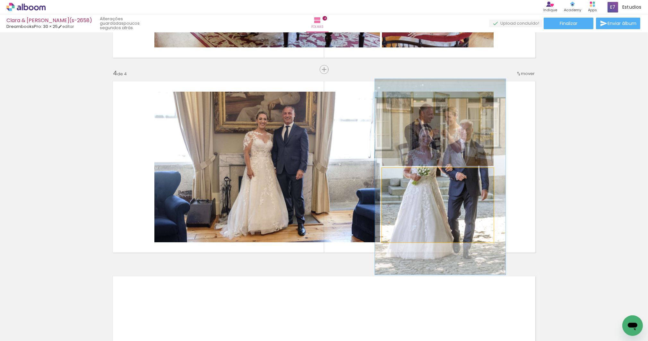
click at [430, 211] on quentale-photo at bounding box center [438, 205] width 112 height 74
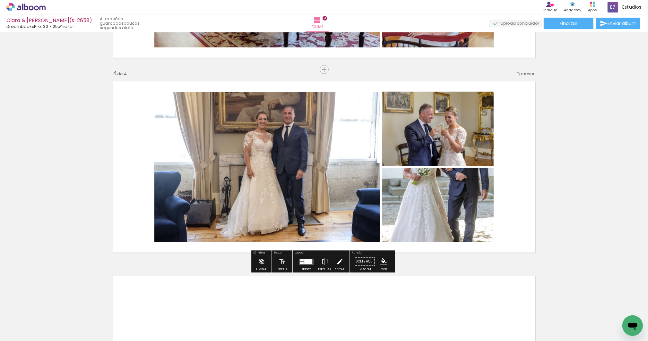
click at [337, 262] on iron-icon at bounding box center [339, 262] width 7 height 13
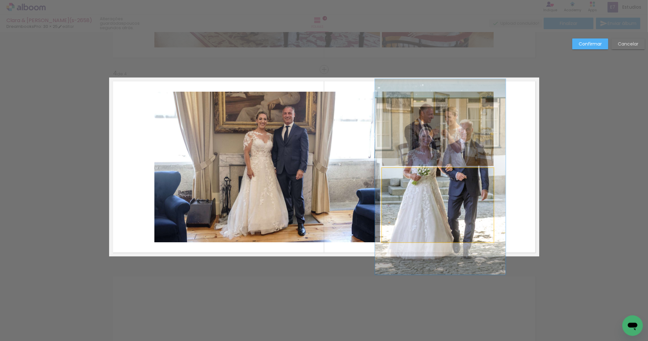
click at [423, 207] on quentale-photo at bounding box center [438, 205] width 112 height 74
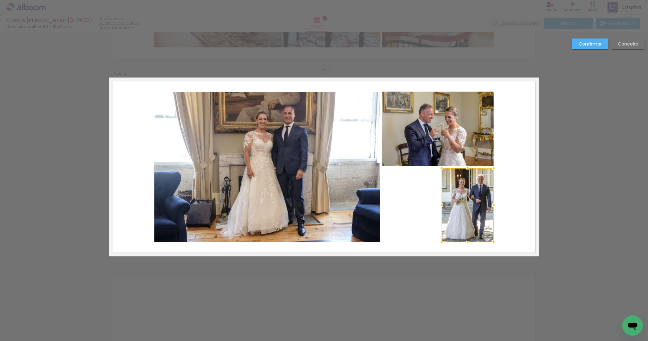
drag, startPoint x: 382, startPoint y: 206, endPoint x: 441, endPoint y: 211, distance: 59.5
click at [441, 211] on div at bounding box center [441, 205] width 13 height 13
click at [453, 136] on quentale-photo at bounding box center [438, 129] width 112 height 74
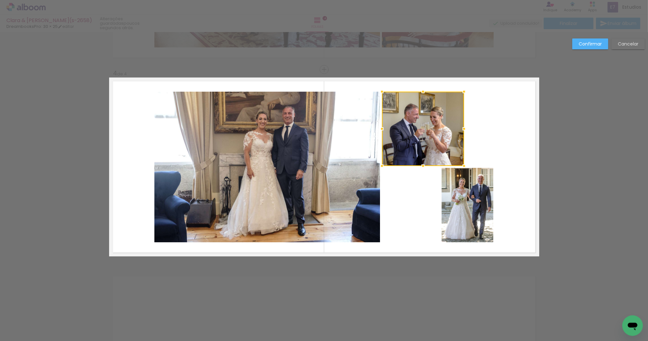
drag, startPoint x: 481, startPoint y: 131, endPoint x: 458, endPoint y: 132, distance: 23.4
click at [458, 132] on div at bounding box center [463, 129] width 13 height 13
click at [518, 214] on quentale-layouter at bounding box center [324, 167] width 430 height 179
click at [464, 223] on quentale-photo at bounding box center [467, 205] width 52 height 74
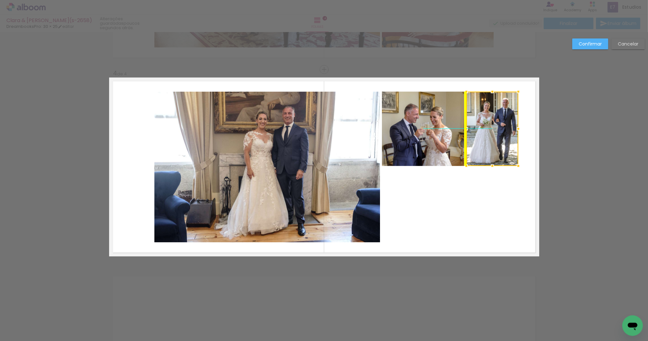
drag, startPoint x: 464, startPoint y: 224, endPoint x: 485, endPoint y: 150, distance: 76.7
click at [485, 150] on div at bounding box center [492, 129] width 52 height 74
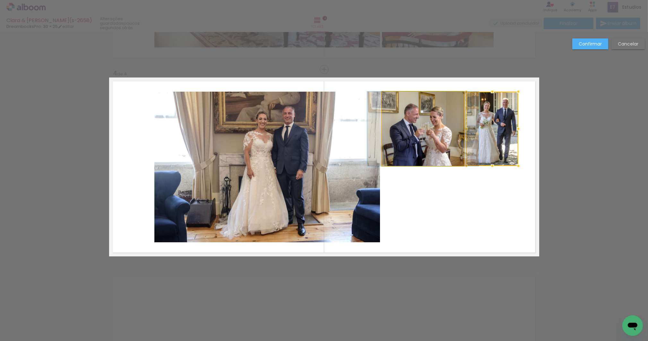
click at [437, 148] on quentale-photo at bounding box center [423, 129] width 82 height 74
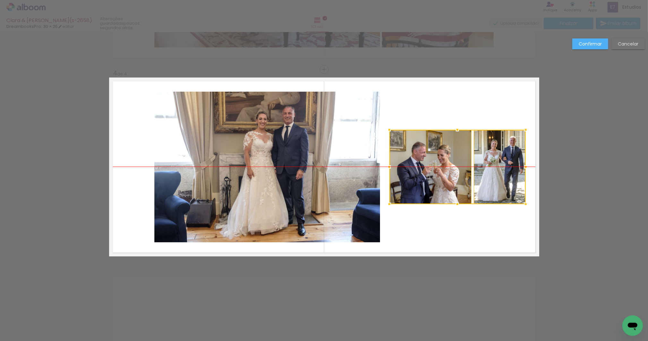
drag, startPoint x: 440, startPoint y: 152, endPoint x: 446, endPoint y: 187, distance: 35.4
click at [446, 187] on div at bounding box center [457, 167] width 136 height 74
click at [435, 227] on quentale-layouter at bounding box center [324, 167] width 430 height 179
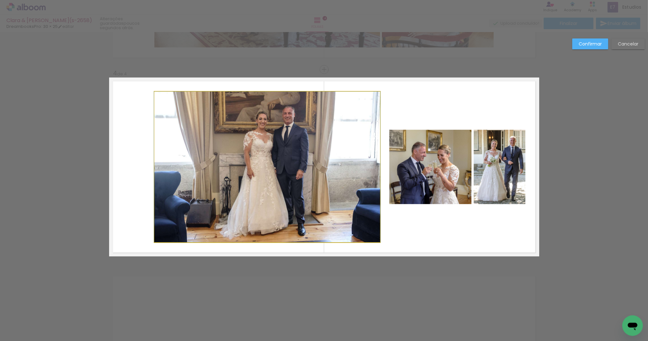
click at [275, 200] on quentale-photo at bounding box center [267, 167] width 226 height 151
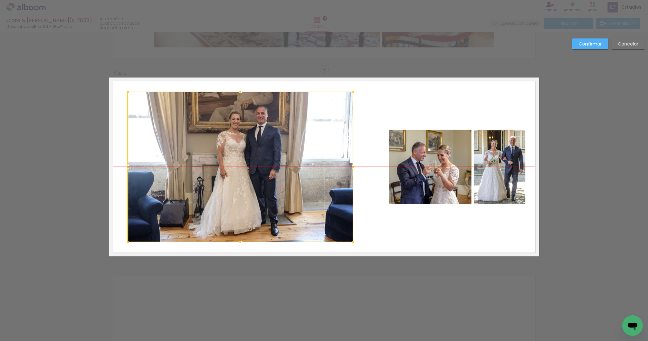
drag, startPoint x: 293, startPoint y: 203, endPoint x: 266, endPoint y: 203, distance: 26.9
click at [266, 203] on div at bounding box center [241, 167] width 226 height 151
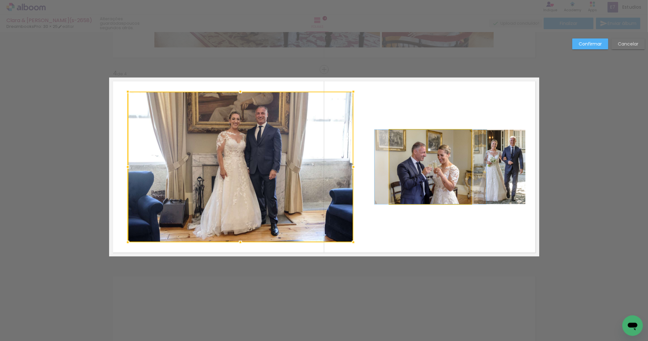
click at [443, 198] on quentale-photo at bounding box center [430, 167] width 82 height 74
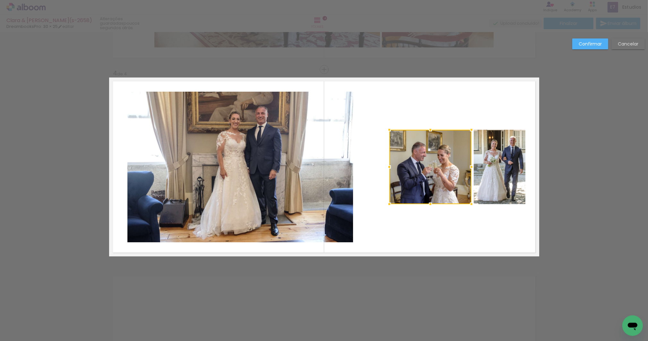
click at [502, 194] on quentale-photo at bounding box center [499, 167] width 52 height 74
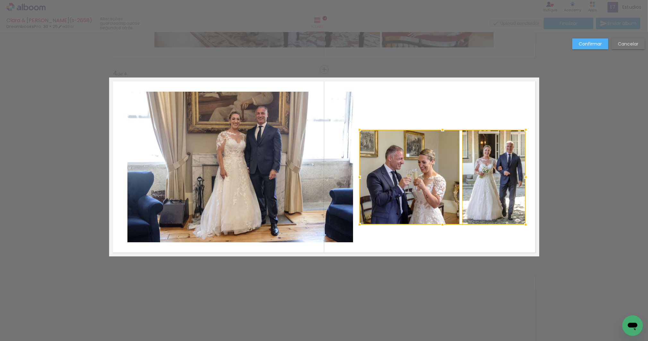
drag, startPoint x: 387, startPoint y: 203, endPoint x: 357, endPoint y: 223, distance: 36.5
click at [357, 223] on div at bounding box center [359, 224] width 13 height 13
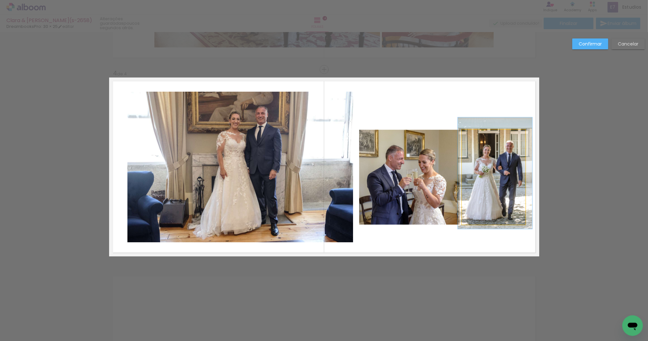
click at [488, 182] on quentale-photo at bounding box center [494, 177] width 64 height 95
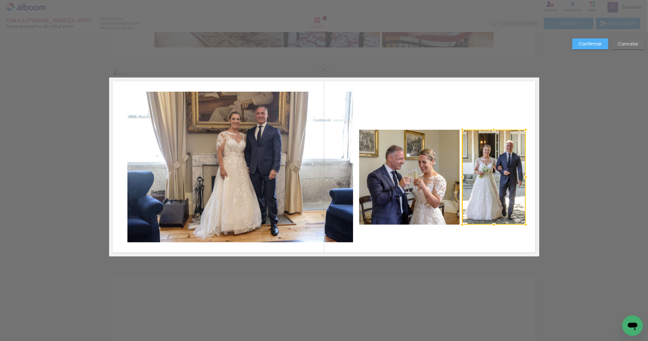
click at [429, 192] on quentale-photo at bounding box center [409, 177] width 101 height 95
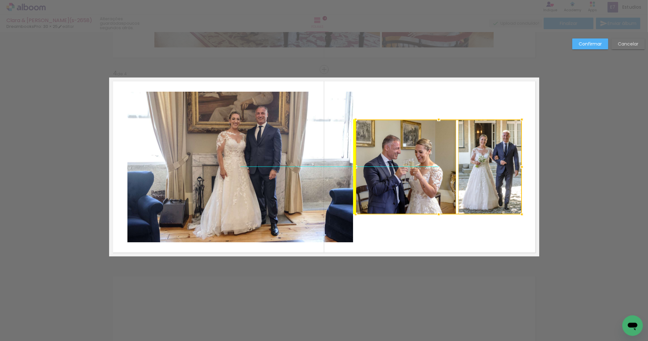
drag, startPoint x: 430, startPoint y: 203, endPoint x: 436, endPoint y: 197, distance: 9.1
click at [436, 197] on div at bounding box center [438, 167] width 166 height 95
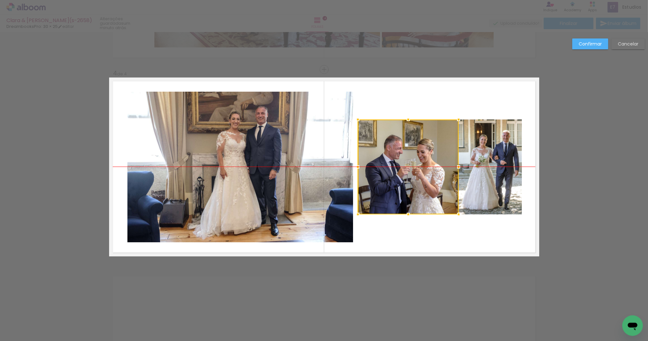
click at [438, 196] on div at bounding box center [408, 167] width 101 height 95
drag, startPoint x: 450, startPoint y: 200, endPoint x: 443, endPoint y: 200, distance: 7.4
click at [443, 200] on div at bounding box center [408, 167] width 101 height 95
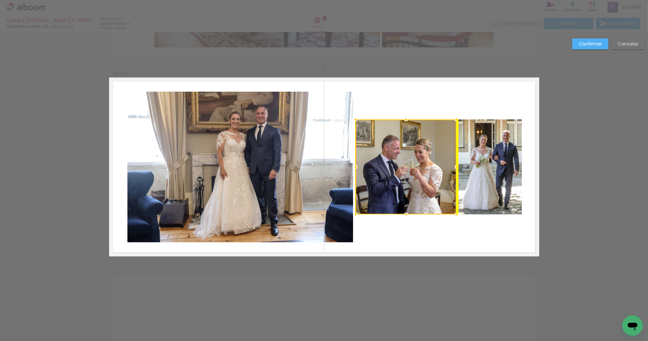
click at [444, 200] on div at bounding box center [405, 167] width 101 height 95
click at [470, 235] on quentale-layouter at bounding box center [324, 167] width 430 height 179
click at [616, 46] on paper-button "Cancelar" at bounding box center [627, 43] width 33 height 11
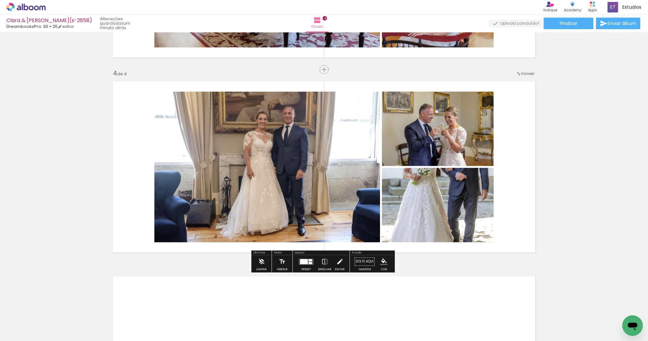
click at [338, 261] on iron-icon at bounding box center [339, 262] width 7 height 13
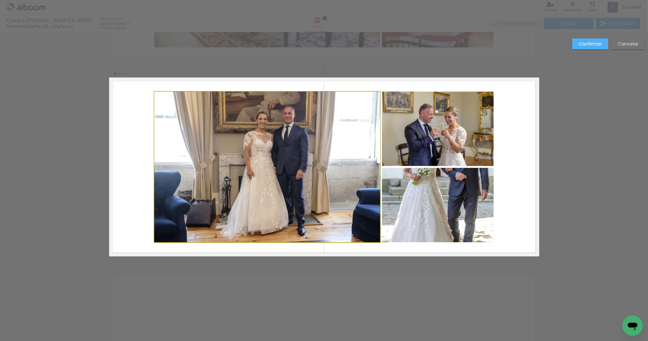
click at [317, 219] on quentale-photo at bounding box center [267, 167] width 226 height 151
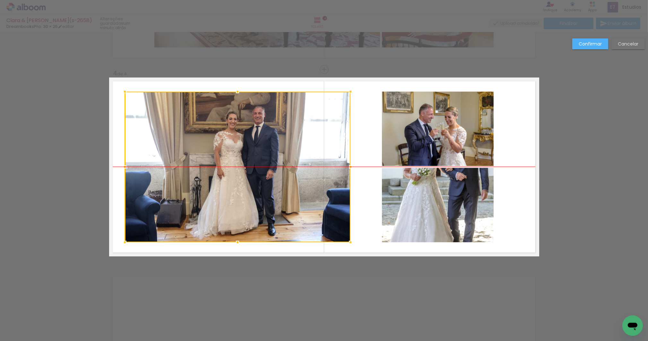
drag, startPoint x: 322, startPoint y: 217, endPoint x: 293, endPoint y: 217, distance: 29.5
click at [293, 217] on div at bounding box center [238, 167] width 226 height 151
click at [448, 143] on quentale-photo at bounding box center [438, 129] width 112 height 74
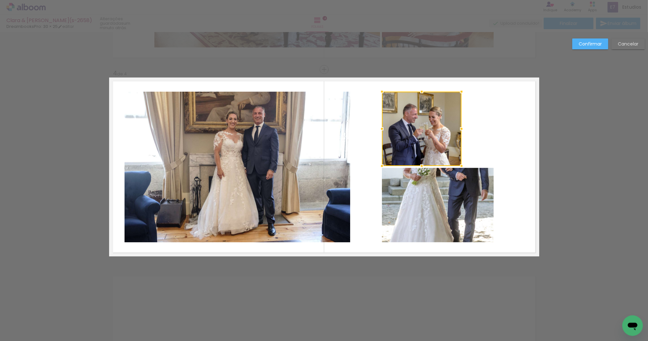
drag, startPoint x: 491, startPoint y: 130, endPoint x: 459, endPoint y: 133, distance: 32.3
click at [459, 133] on div at bounding box center [461, 129] width 13 height 13
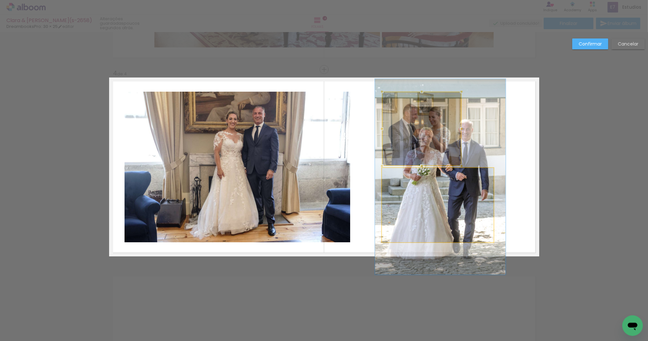
click at [441, 204] on quentale-photo at bounding box center [438, 205] width 112 height 74
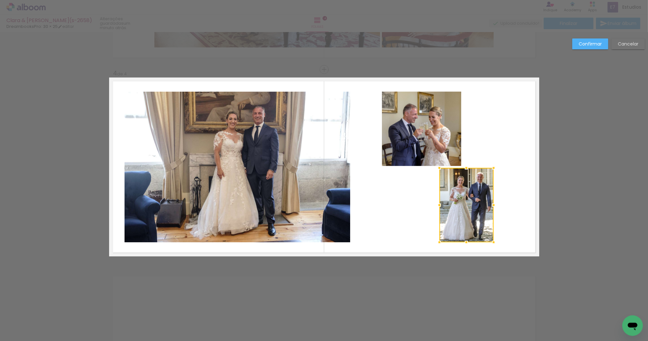
drag, startPoint x: 380, startPoint y: 205, endPoint x: 438, endPoint y: 210, distance: 57.6
click at [438, 210] on div at bounding box center [439, 205] width 13 height 13
click at [463, 218] on div at bounding box center [466, 205] width 54 height 74
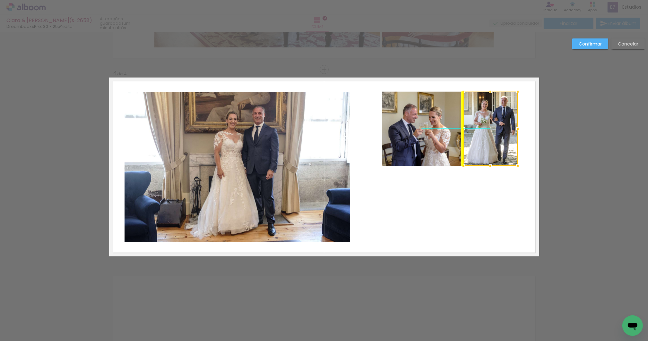
drag, startPoint x: 459, startPoint y: 226, endPoint x: 485, endPoint y: 151, distance: 78.6
click at [485, 151] on div at bounding box center [490, 129] width 54 height 74
click at [436, 152] on quentale-photo at bounding box center [422, 129] width 80 height 74
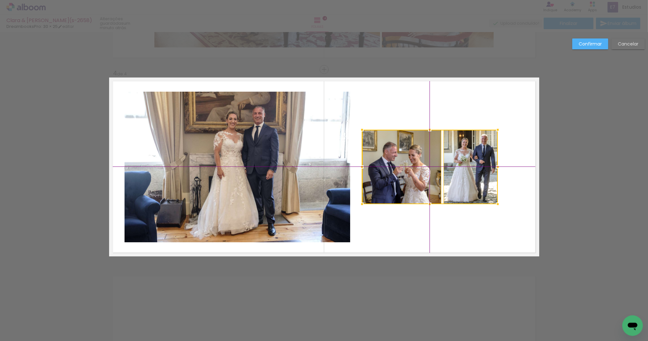
drag, startPoint x: 445, startPoint y: 144, endPoint x: 441, endPoint y: 175, distance: 30.7
click at [441, 175] on div at bounding box center [430, 167] width 136 height 74
click at [480, 227] on quentale-layouter at bounding box center [324, 167] width 430 height 179
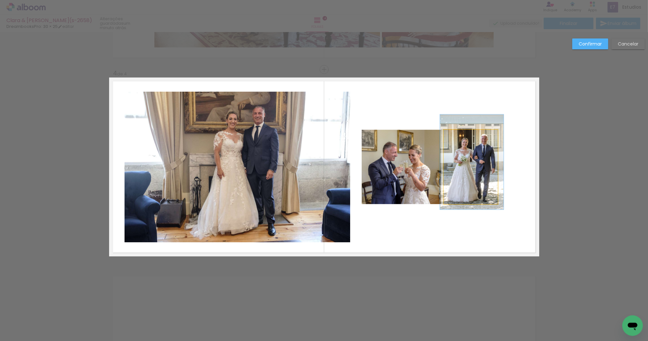
click at [472, 190] on quentale-photo at bounding box center [470, 167] width 54 height 74
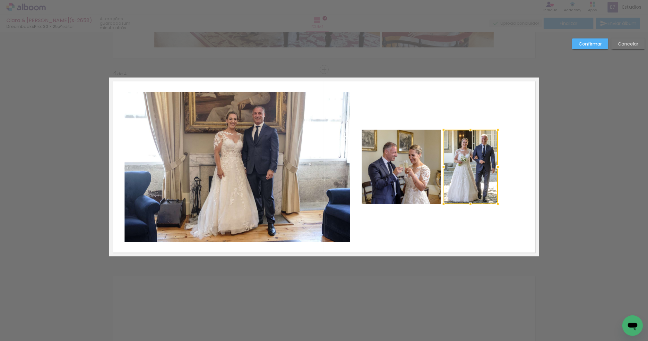
click at [430, 190] on quentale-photo at bounding box center [402, 167] width 80 height 74
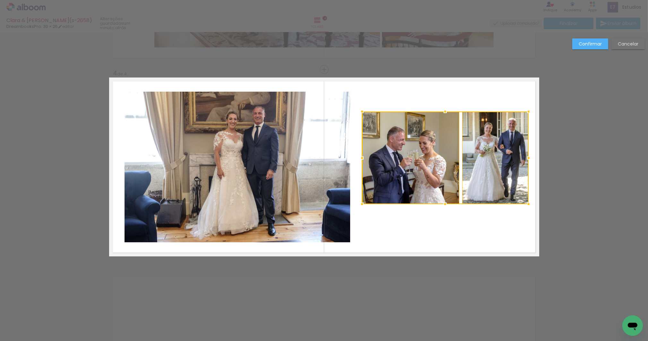
drag, startPoint x: 496, startPoint y: 129, endPoint x: 511, endPoint y: 118, distance: 18.4
click at [511, 118] on div at bounding box center [445, 158] width 166 height 93
click at [447, 232] on quentale-layouter at bounding box center [324, 167] width 430 height 179
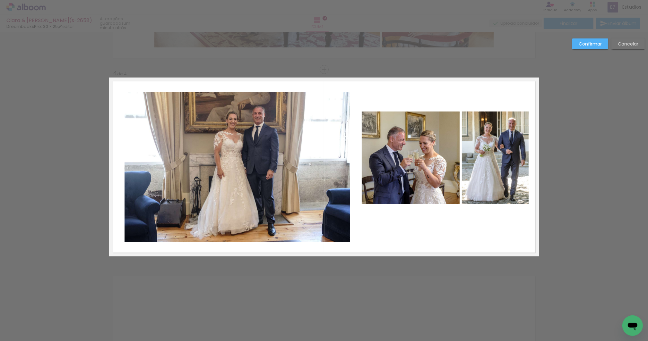
click at [439, 185] on quentale-photo at bounding box center [411, 158] width 98 height 93
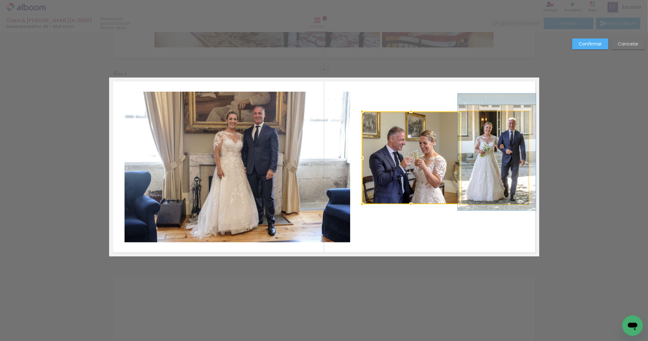
click at [491, 185] on quentale-photo at bounding box center [495, 158] width 67 height 93
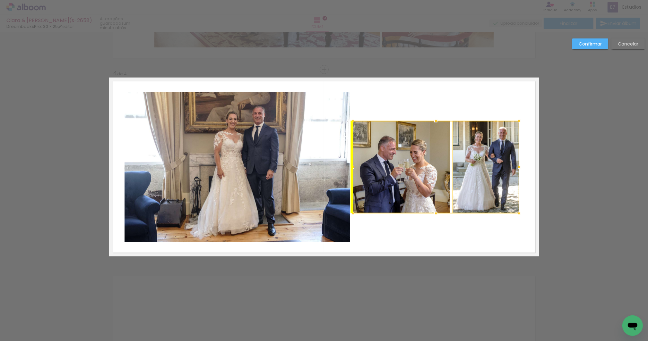
drag, startPoint x: 437, startPoint y: 181, endPoint x: 439, endPoint y: 195, distance: 14.3
click at [439, 195] on div at bounding box center [436, 167] width 166 height 93
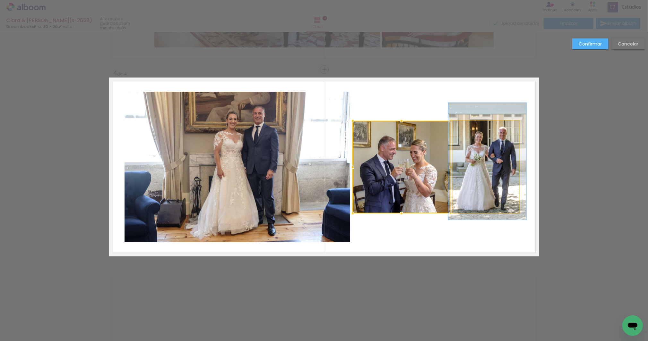
click at [478, 137] on quentale-photo at bounding box center [485, 167] width 67 height 93
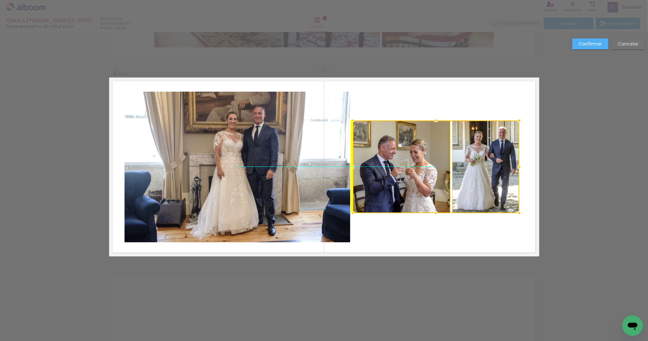
drag, startPoint x: 420, startPoint y: 162, endPoint x: 427, endPoint y: 166, distance: 8.3
click at [427, 166] on div at bounding box center [436, 167] width 166 height 93
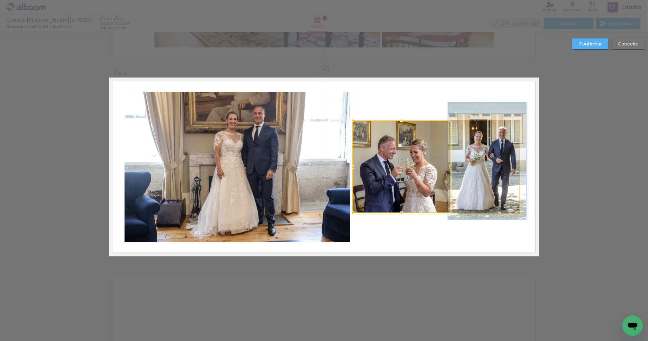
click at [468, 138] on quentale-photo at bounding box center [485, 167] width 67 height 93
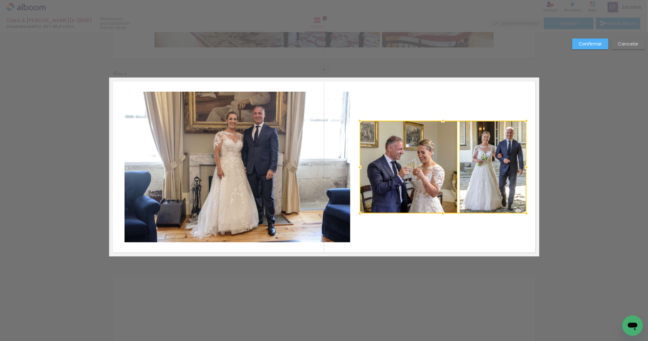
drag, startPoint x: 404, startPoint y: 149, endPoint x: 411, endPoint y: 152, distance: 7.5
click at [411, 152] on div at bounding box center [443, 167] width 166 height 93
click at [441, 102] on quentale-layouter at bounding box center [324, 167] width 430 height 179
click at [484, 153] on quentale-photo at bounding box center [492, 167] width 67 height 93
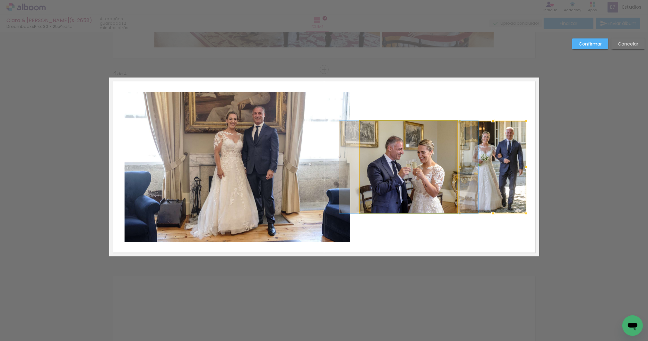
click at [426, 166] on quentale-photo at bounding box center [409, 167] width 98 height 93
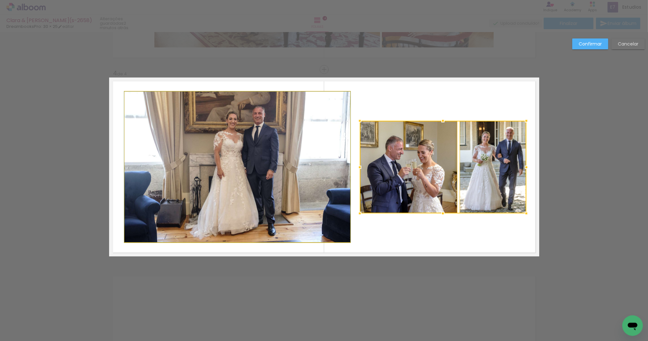
click at [313, 175] on quentale-photo at bounding box center [237, 167] width 226 height 151
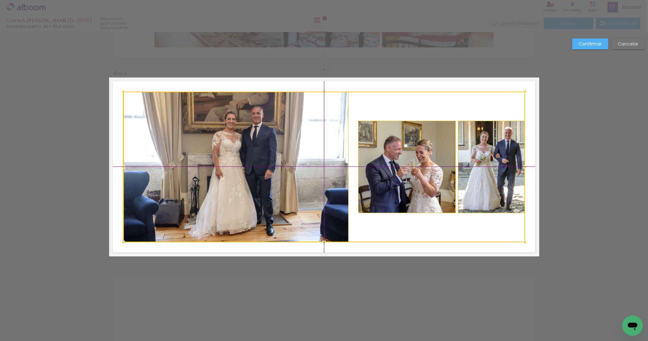
click at [297, 174] on div at bounding box center [324, 167] width 402 height 151
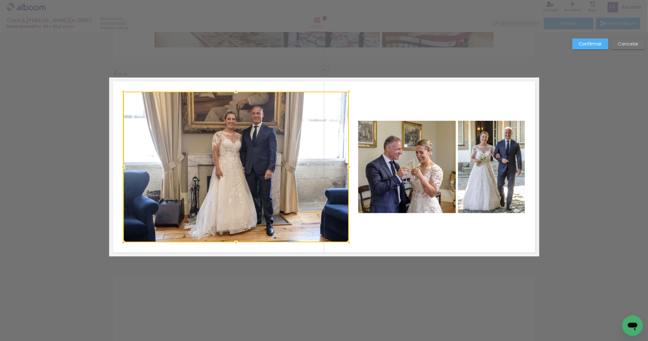
click at [410, 111] on quentale-layouter at bounding box center [324, 167] width 430 height 179
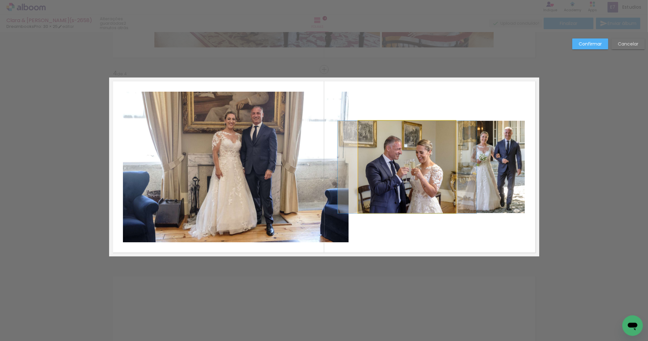
click at [411, 148] on quentale-photo at bounding box center [407, 167] width 98 height 93
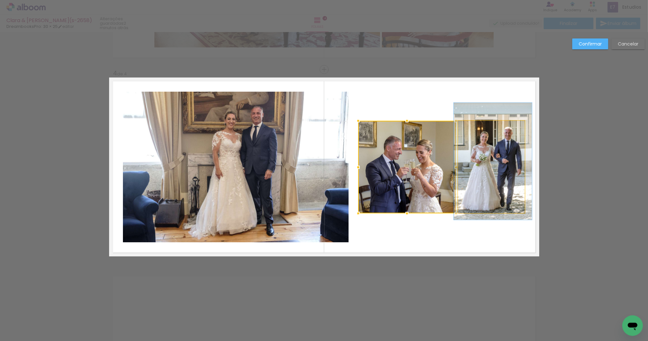
click at [468, 165] on quentale-photo at bounding box center [491, 167] width 67 height 93
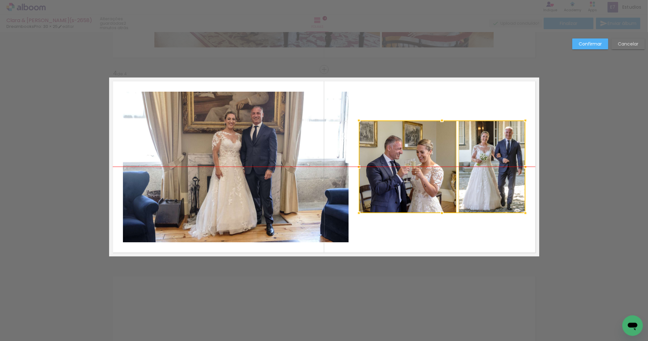
click at [404, 170] on div at bounding box center [442, 167] width 166 height 93
click at [294, 136] on quentale-photo at bounding box center [236, 167] width 226 height 151
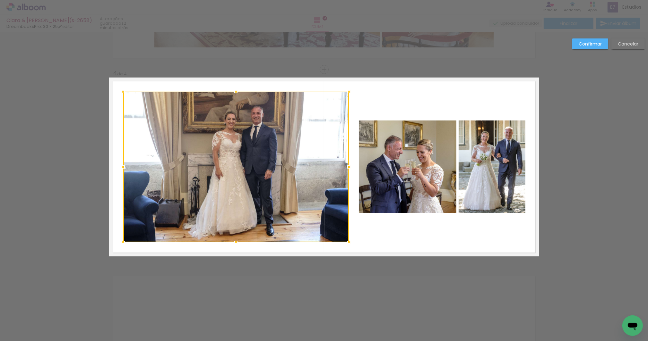
click at [422, 162] on quentale-photo at bounding box center [408, 167] width 98 height 93
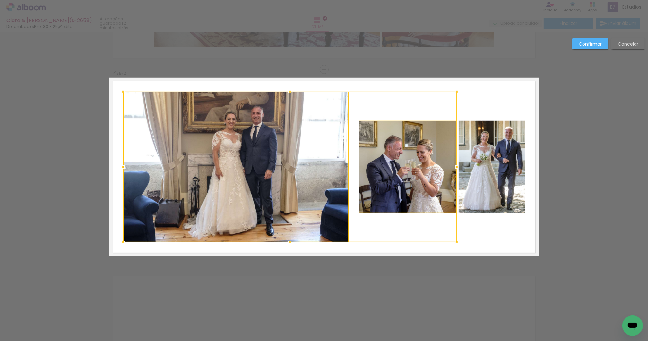
click at [484, 171] on quentale-photo at bounding box center [491, 167] width 67 height 93
click at [307, 162] on div at bounding box center [324, 167] width 402 height 151
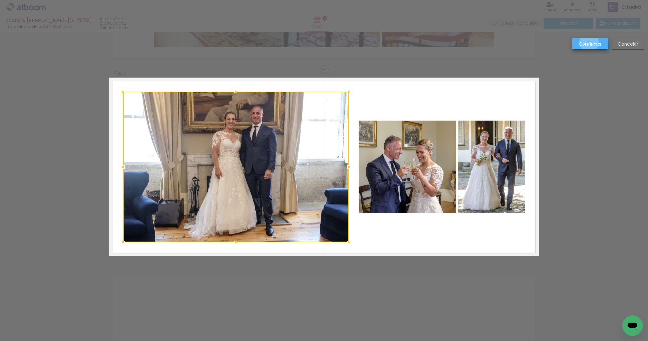
click at [0, 0] on slot "Confirmar" at bounding box center [0, 0] width 0 height 0
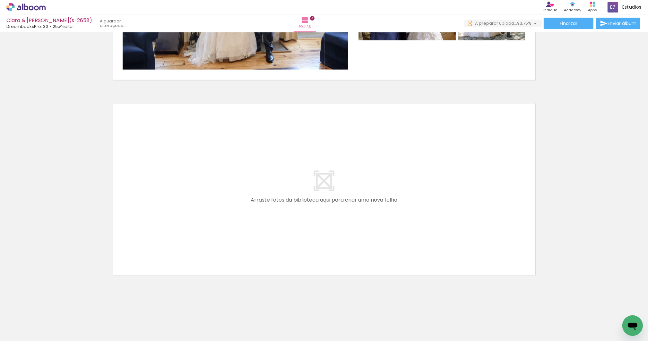
scroll to position [0, 161]
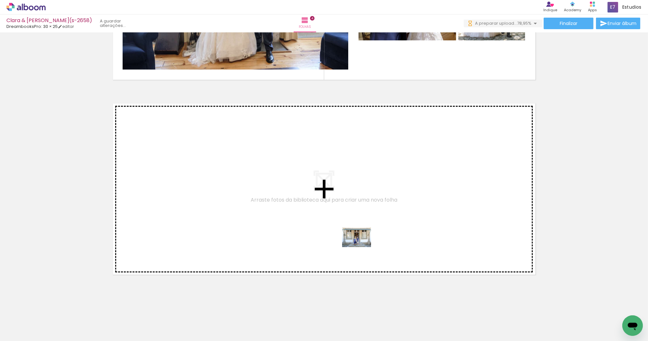
drag, startPoint x: 370, startPoint y: 282, endPoint x: 361, endPoint y: 247, distance: 35.4
click at [361, 247] on quentale-workspace at bounding box center [324, 170] width 648 height 341
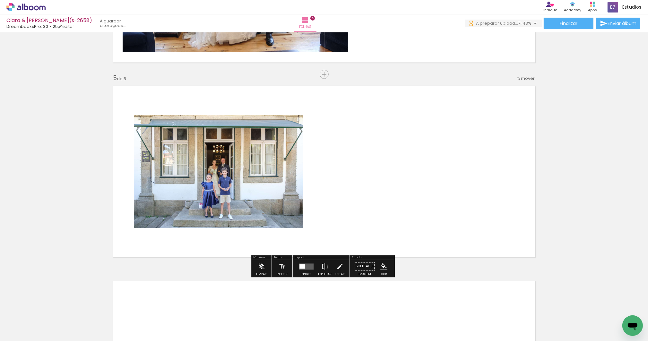
scroll to position [754, 0]
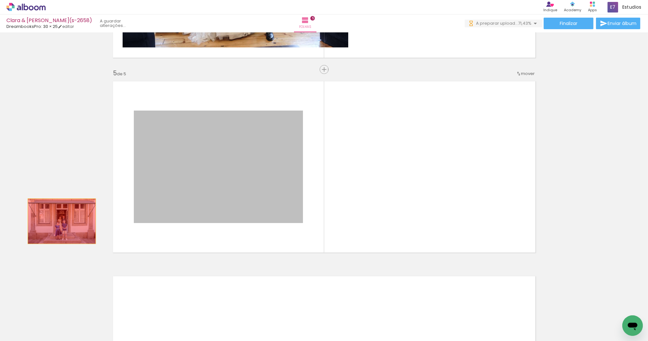
drag, startPoint x: 192, startPoint y: 165, endPoint x: 59, endPoint y: 223, distance: 145.5
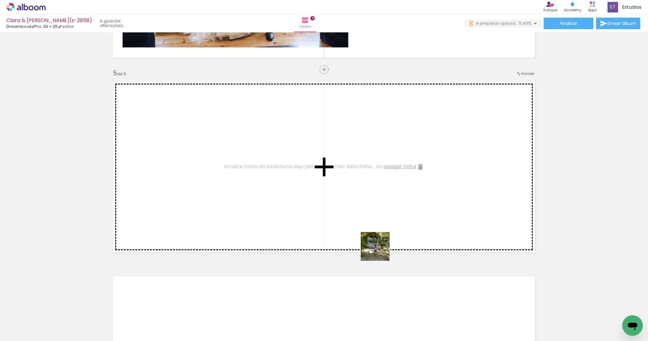
drag, startPoint x: 448, startPoint y: 320, endPoint x: 382, endPoint y: 252, distance: 95.5
click at [380, 251] on quentale-workspace at bounding box center [324, 170] width 648 height 341
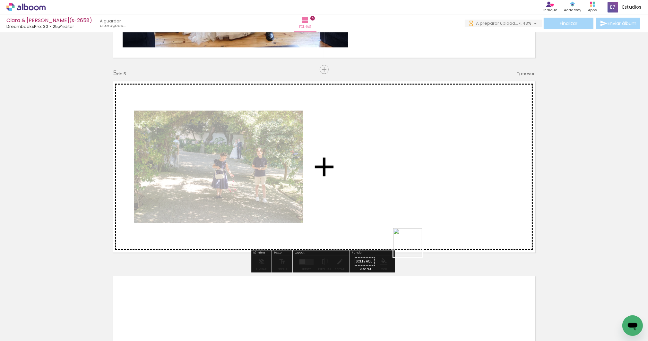
drag, startPoint x: 481, startPoint y: 324, endPoint x: 395, endPoint y: 226, distance: 130.5
click at [395, 226] on quentale-workspace at bounding box center [324, 170] width 648 height 341
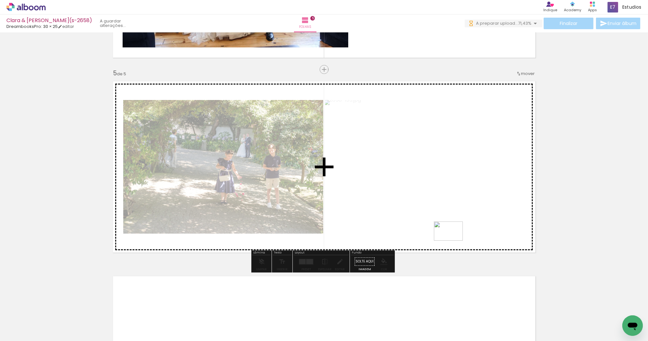
drag, startPoint x: 494, startPoint y: 296, endPoint x: 453, endPoint y: 241, distance: 68.8
click at [453, 241] on quentale-workspace at bounding box center [324, 170] width 648 height 341
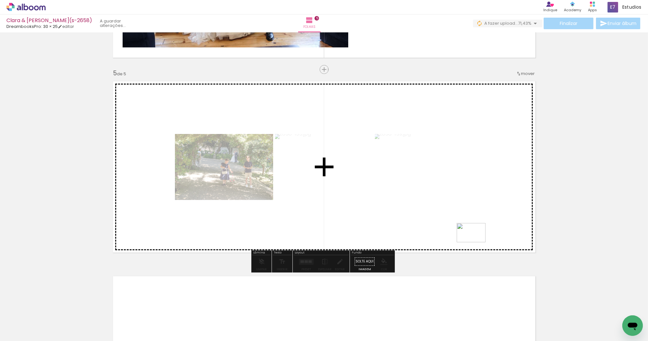
drag, startPoint x: 552, startPoint y: 321, endPoint x: 476, endPoint y: 243, distance: 109.3
click at [476, 243] on quentale-workspace at bounding box center [324, 170] width 648 height 341
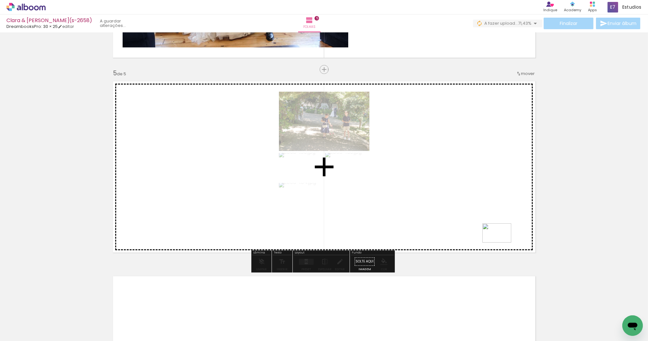
drag, startPoint x: 590, startPoint y: 323, endPoint x: 501, endPoint y: 243, distance: 119.5
click at [501, 243] on quentale-workspace at bounding box center [324, 170] width 648 height 341
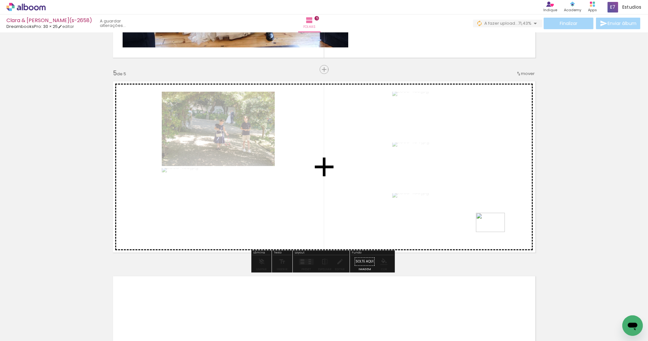
drag, startPoint x: 614, startPoint y: 322, endPoint x: 501, endPoint y: 270, distance: 124.2
click at [495, 232] on quentale-workspace at bounding box center [324, 170] width 648 height 341
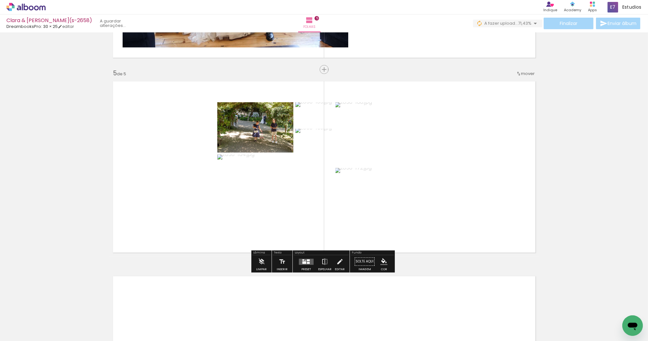
scroll to position [754, 0]
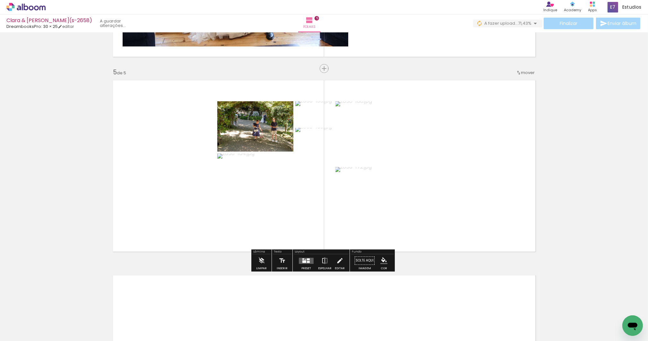
click at [307, 260] on quentale-layouter at bounding box center [306, 261] width 15 height 6
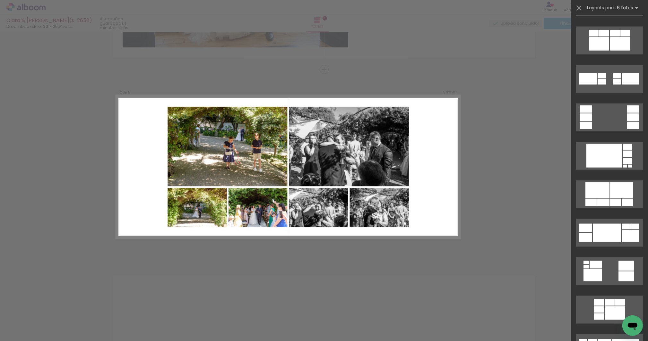
scroll to position [1202, 0]
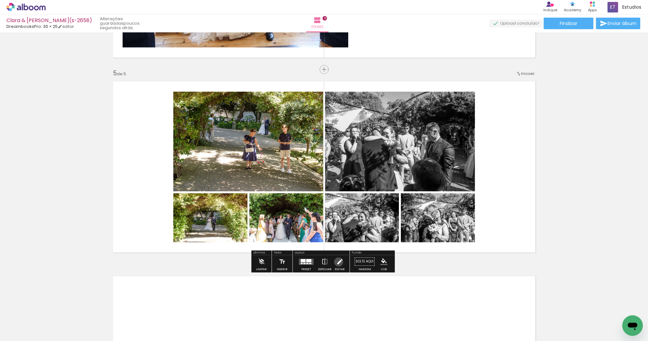
click at [337, 262] on iron-icon at bounding box center [339, 262] width 7 height 13
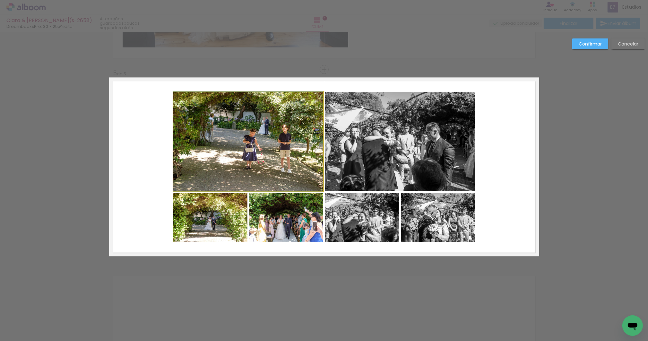
click at [246, 168] on quentale-photo at bounding box center [248, 142] width 150 height 100
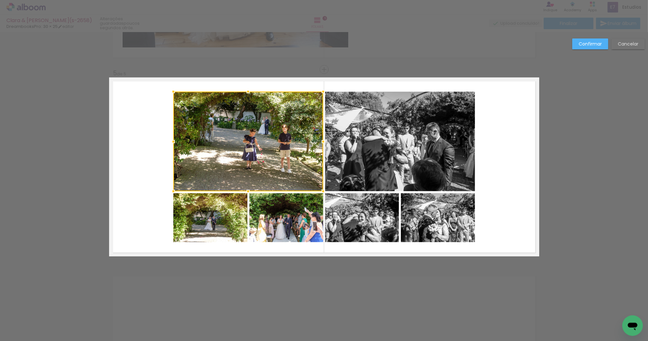
click at [225, 212] on quentale-photo at bounding box center [210, 217] width 74 height 49
click at [283, 223] on div at bounding box center [248, 167] width 150 height 151
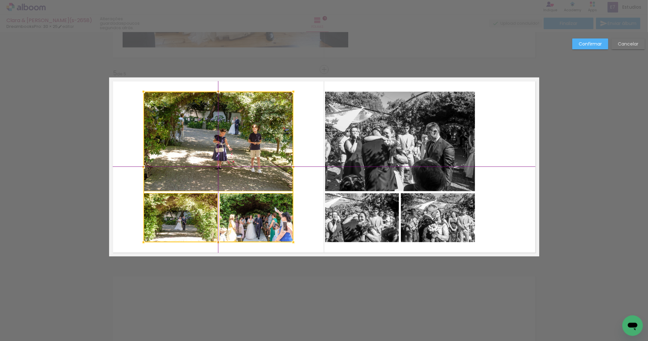
drag, startPoint x: 279, startPoint y: 176, endPoint x: 247, endPoint y: 175, distance: 31.5
click at [247, 175] on div at bounding box center [218, 167] width 150 height 151
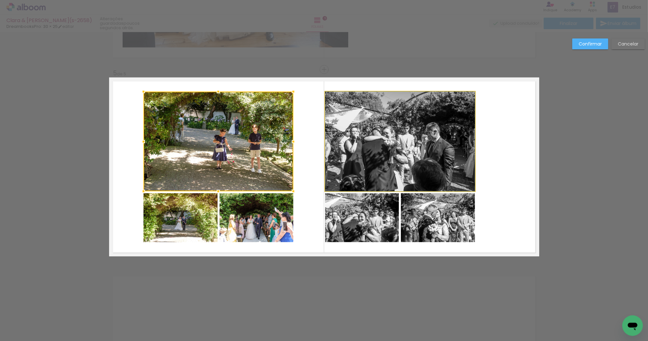
click at [417, 169] on quentale-photo at bounding box center [400, 142] width 150 height 100
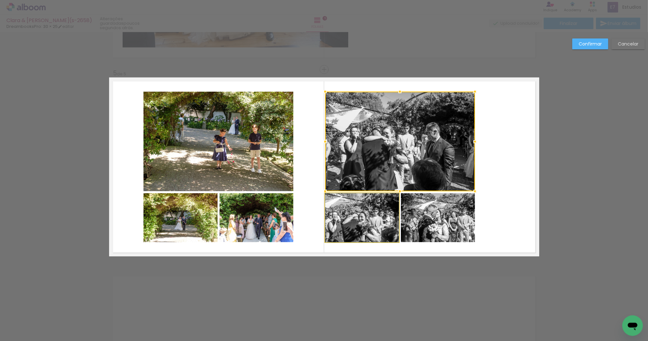
click at [378, 225] on quentale-photo at bounding box center [362, 217] width 74 height 49
click at [437, 233] on div at bounding box center [400, 167] width 150 height 151
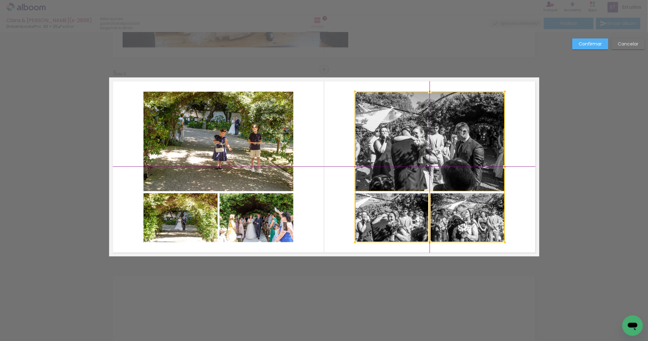
drag, startPoint x: 421, startPoint y: 166, endPoint x: 445, endPoint y: 169, distance: 24.5
click at [445, 169] on div at bounding box center [430, 167] width 150 height 151
click at [0, 0] on slot "Confirmar" at bounding box center [0, 0] width 0 height 0
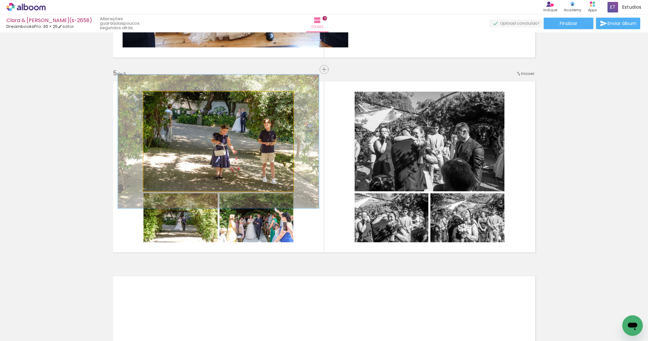
drag, startPoint x: 155, startPoint y: 98, endPoint x: 225, endPoint y: 146, distance: 84.7
click at [163, 99] on div at bounding box center [166, 99] width 6 height 6
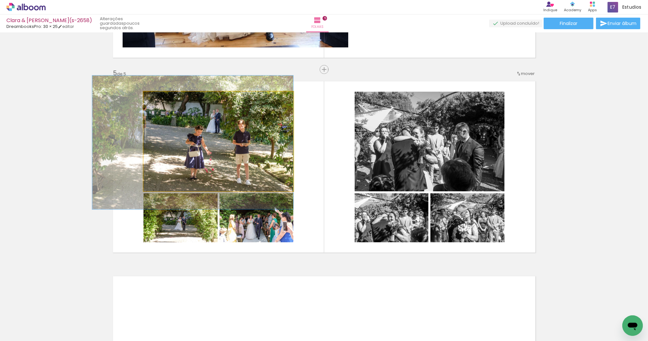
drag, startPoint x: 233, startPoint y: 142, endPoint x: 200, endPoint y: 143, distance: 32.7
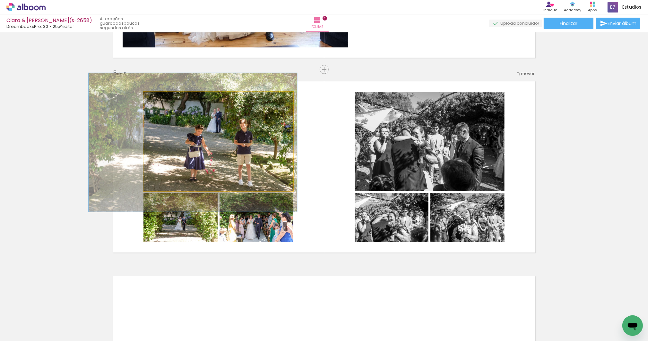
type paper-slider "139"
click at [166, 99] on div at bounding box center [168, 99] width 6 height 6
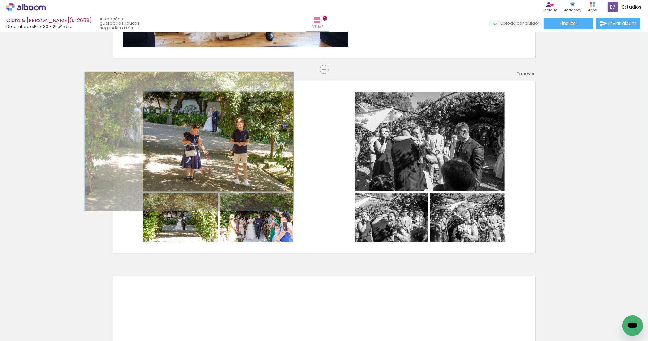
drag, startPoint x: 210, startPoint y: 124, endPoint x: 207, endPoint y: 123, distance: 3.7
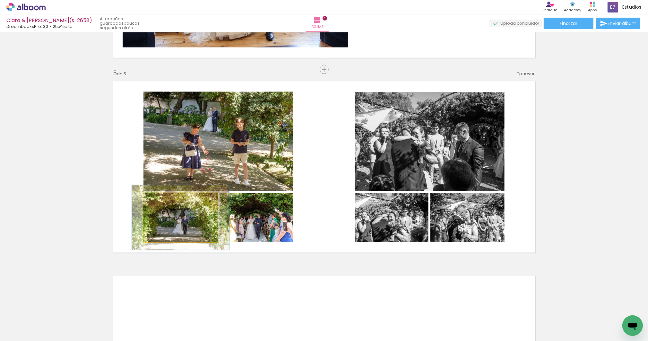
drag, startPoint x: 156, startPoint y: 201, endPoint x: 163, endPoint y: 198, distance: 7.6
click at [163, 198] on div at bounding box center [165, 200] width 6 height 6
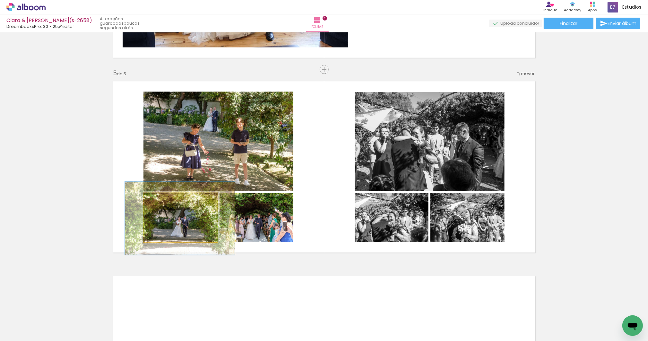
drag, startPoint x: 165, startPoint y: 201, endPoint x: 169, endPoint y: 200, distance: 4.2
type paper-slider "148"
click at [169, 200] on div at bounding box center [170, 200] width 6 height 6
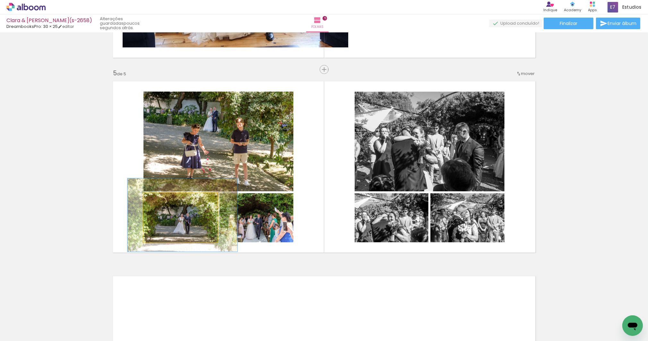
drag, startPoint x: 186, startPoint y: 232, endPoint x: 189, endPoint y: 228, distance: 4.1
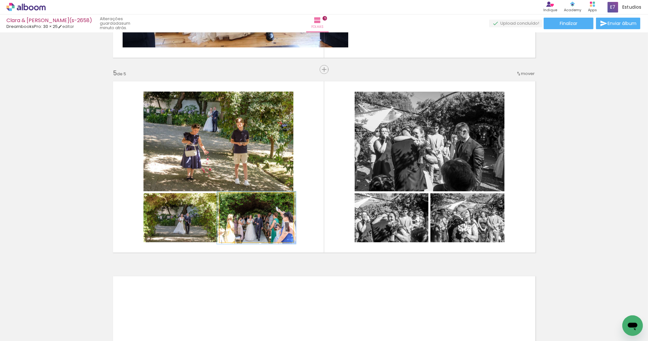
type paper-slider "107"
click at [234, 200] on div at bounding box center [236, 200] width 6 height 6
drag, startPoint x: 257, startPoint y: 228, endPoint x: 257, endPoint y: 222, distance: 6.1
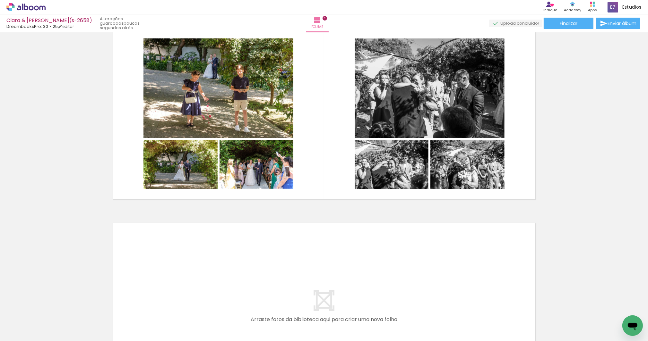
scroll to position [926, 0]
